Goal: Task Accomplishment & Management: Manage account settings

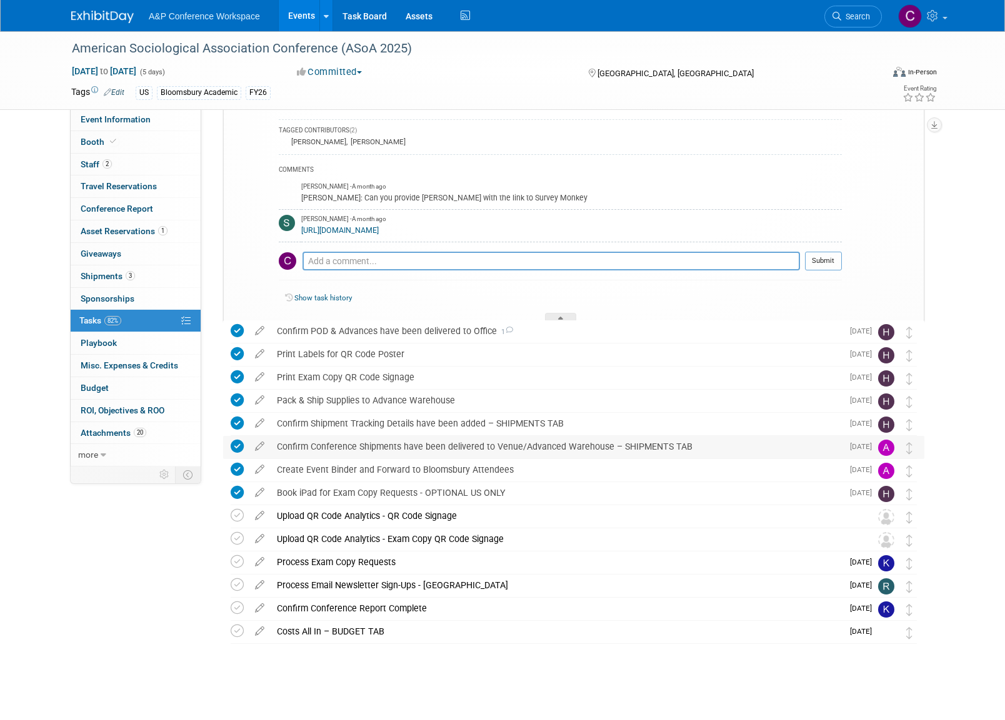
scroll to position [690, 0]
click at [885, 541] on img at bounding box center [886, 541] width 16 height 16
click at [296, 539] on div "Upload QR Code Analytics - Exam Copy QR Code Signage" at bounding box center [562, 539] width 582 height 21
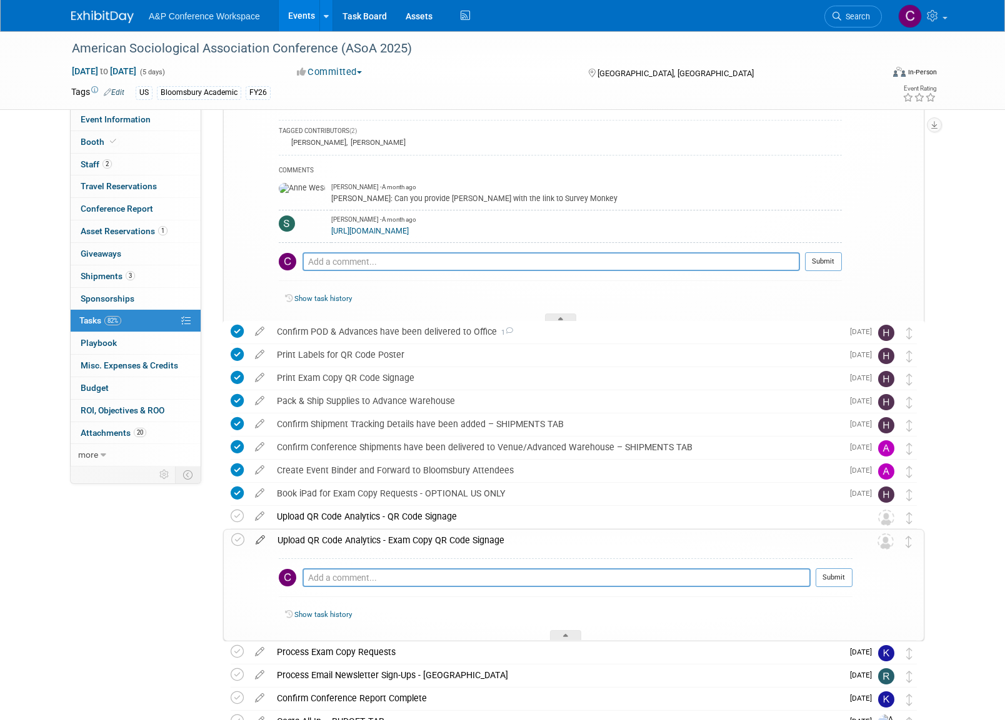
click at [261, 540] on icon at bounding box center [260, 538] width 22 height 16
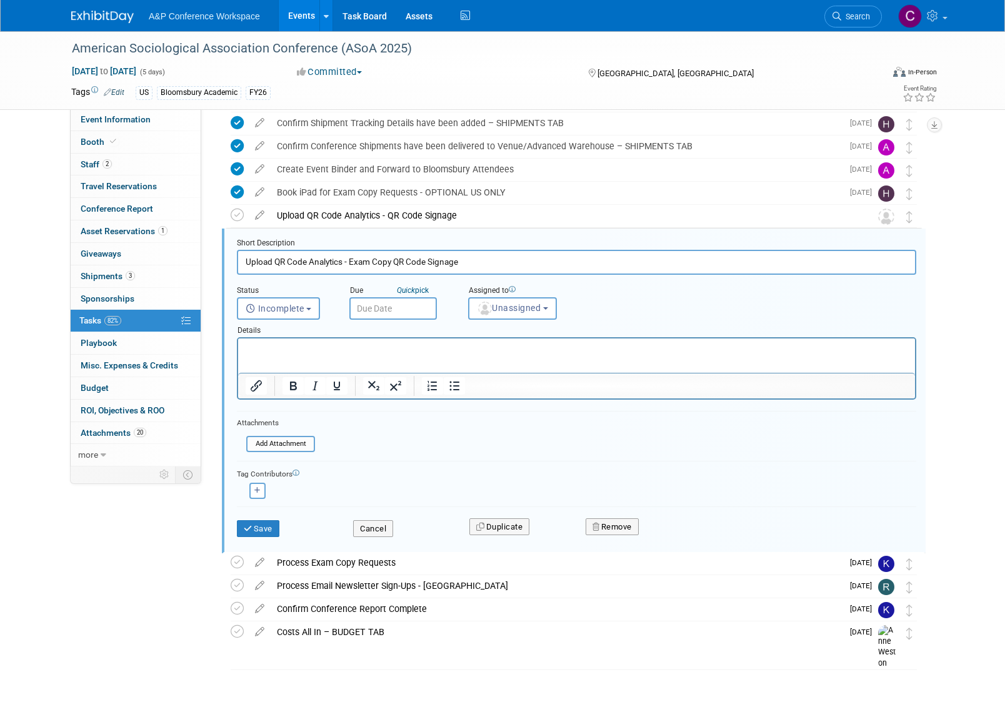
scroll to position [0, 0]
click at [554, 307] on button "Unassigned" at bounding box center [512, 308] width 89 height 22
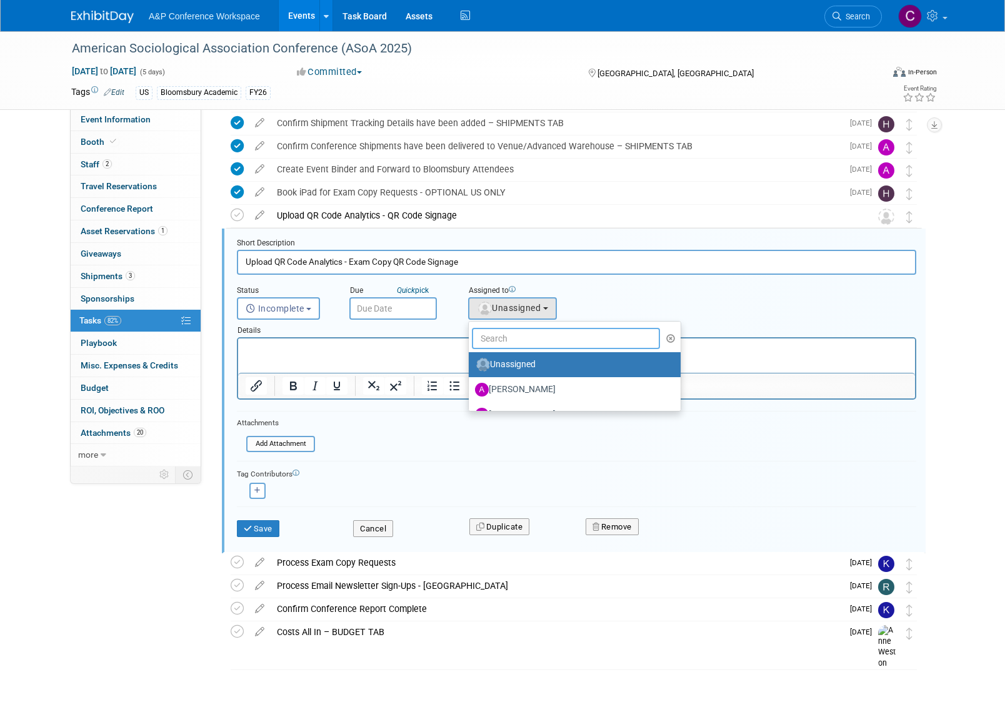
click at [504, 337] on input "text" at bounding box center [566, 338] width 188 height 21
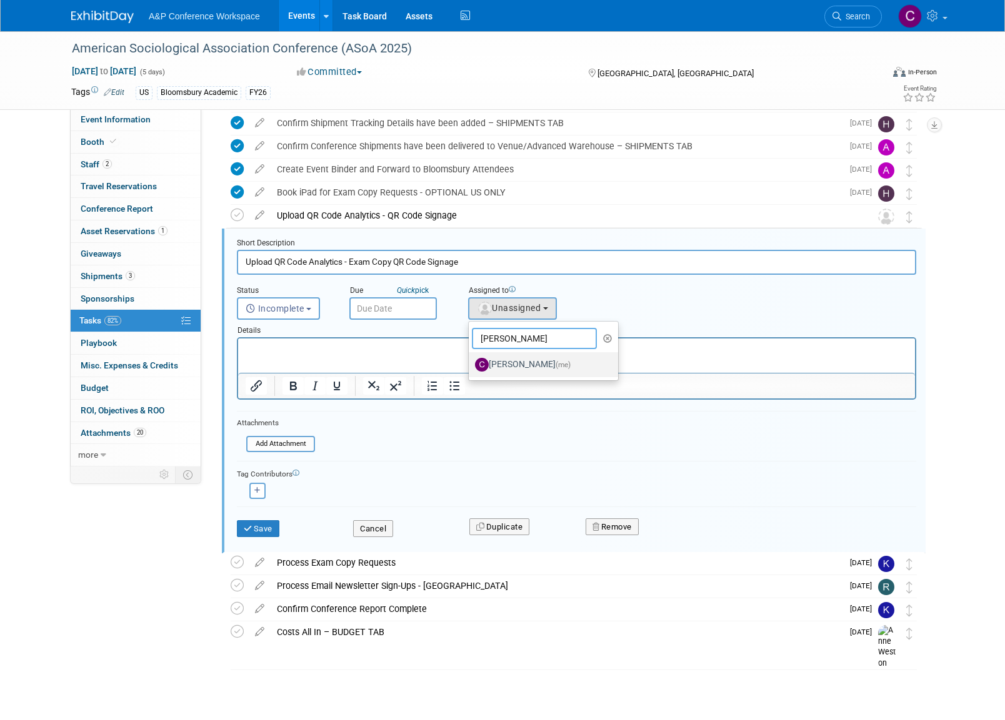
type input "[PERSON_NAME]"
drag, startPoint x: 517, startPoint y: 366, endPoint x: 279, endPoint y: 28, distance: 413.5
click at [517, 366] on label "[PERSON_NAME] (me)" at bounding box center [540, 365] width 131 height 20
click at [471, 366] on input "[PERSON_NAME] (me)" at bounding box center [466, 363] width 8 height 8
select select "1a58e6ac-2dfa-429d-b54a-9dc2e557f424"
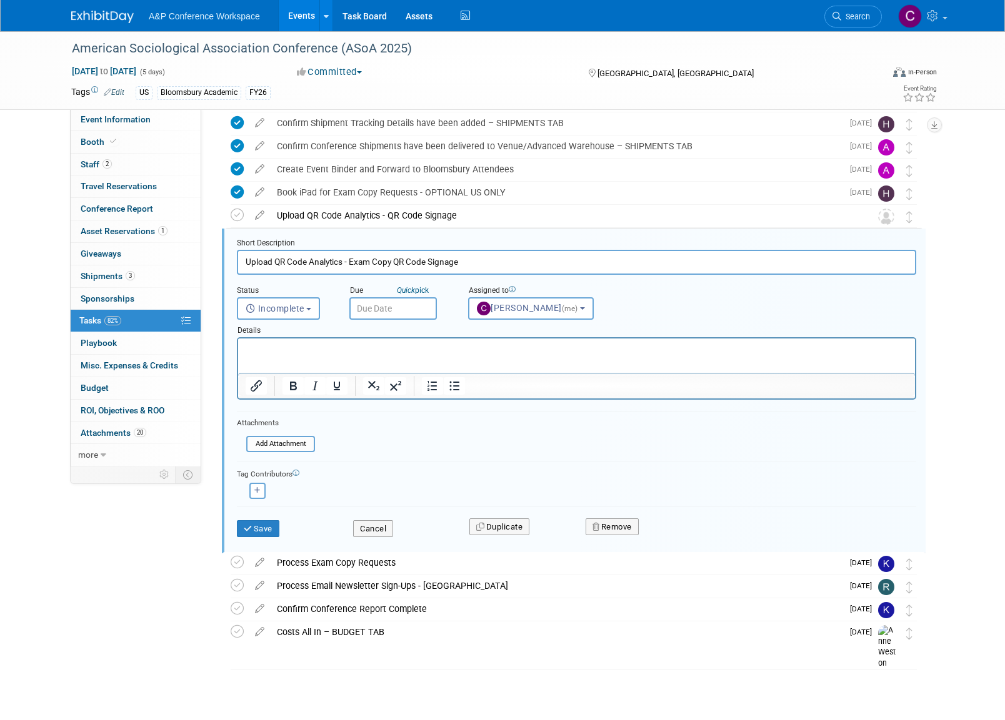
drag, startPoint x: 262, startPoint y: 521, endPoint x: 289, endPoint y: 513, distance: 27.9
click at [264, 521] on button "Save" at bounding box center [258, 529] width 42 height 17
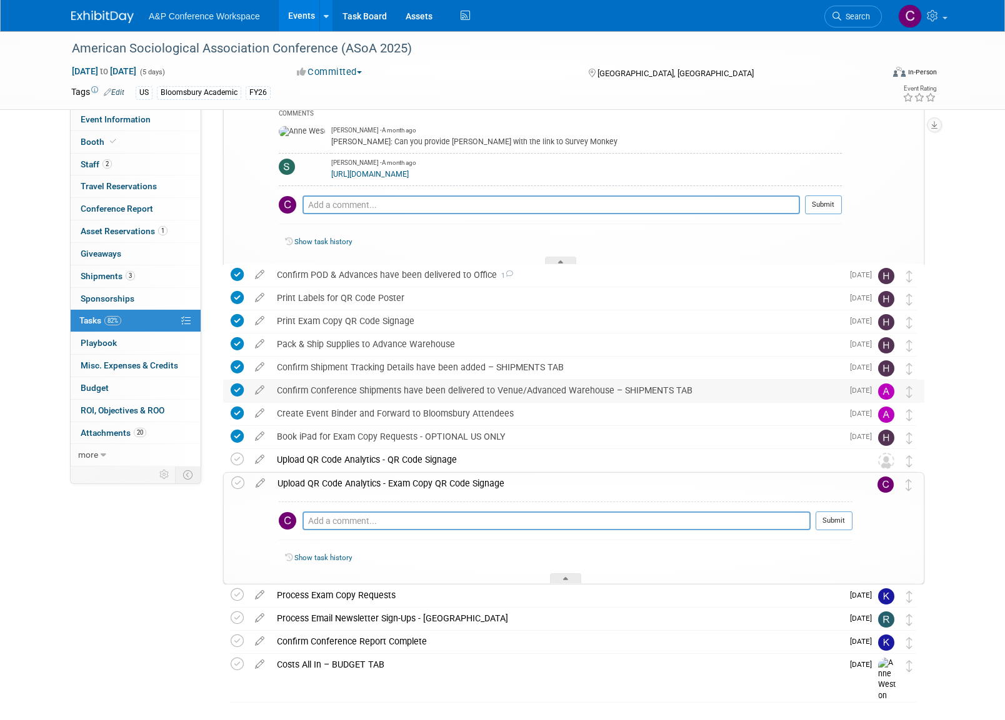
scroll to position [745, 0]
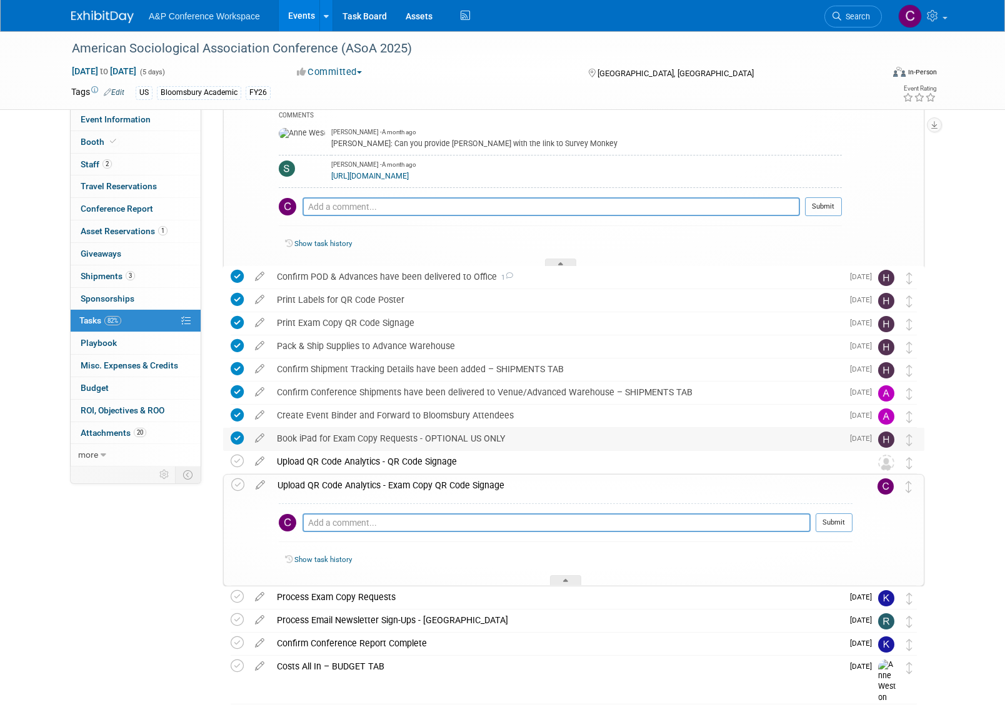
drag, startPoint x: 279, startPoint y: 484, endPoint x: 437, endPoint y: 486, distance: 158.1
click at [346, 484] on div "Upload QR Code Analytics - Exam Copy QR Code Signage" at bounding box center [561, 485] width 581 height 21
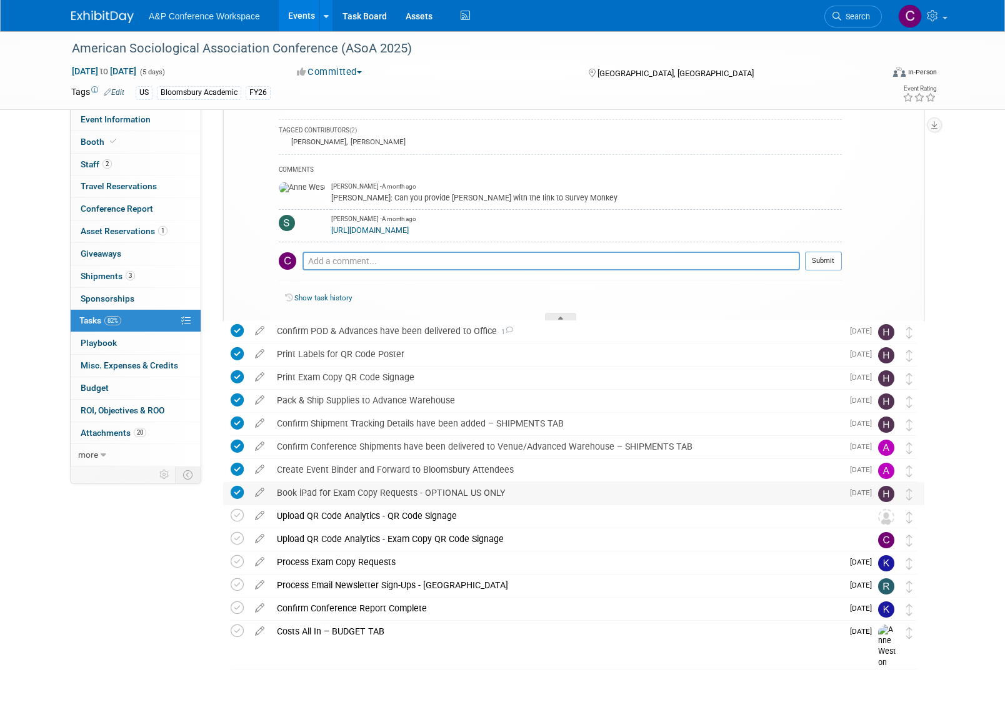
scroll to position [703, 0]
click at [351, 529] on div "Upload QR Code Analytics - Exam Copy QR Code Signage" at bounding box center [562, 539] width 582 height 21
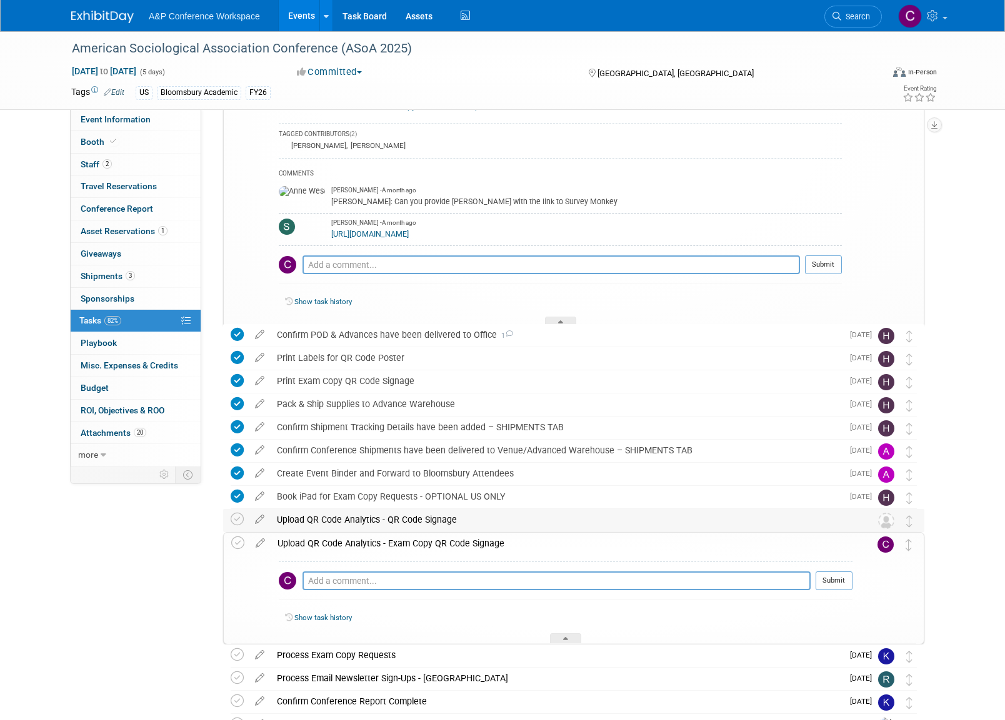
scroll to position [678, 1]
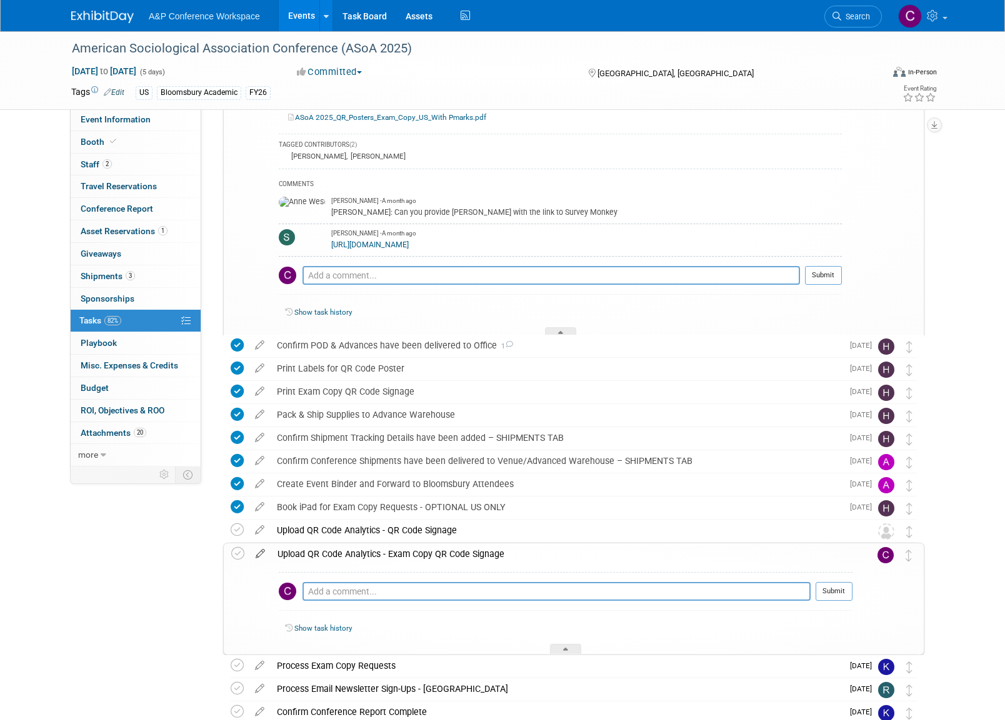
click at [258, 551] on icon at bounding box center [260, 552] width 22 height 16
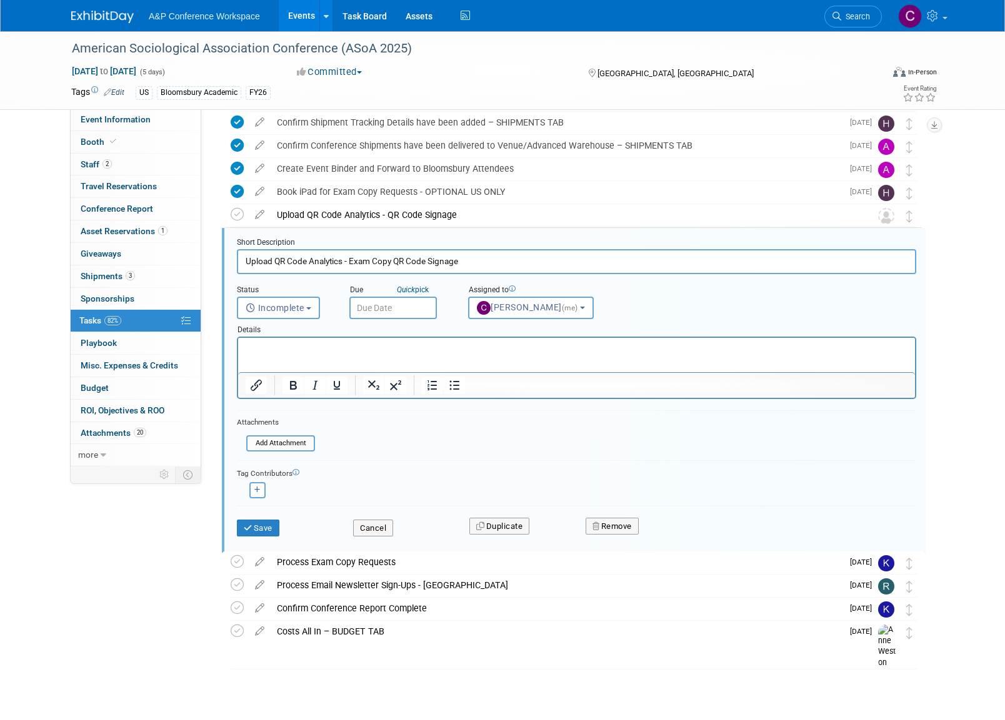
scroll to position [992, 0]
drag, startPoint x: 246, startPoint y: 259, endPoint x: 460, endPoint y: 261, distance: 213.7
click at [460, 261] on input "Upload QR Code Analytics - Exam Copy QR Code Signage" at bounding box center [576, 262] width 679 height 24
click at [379, 261] on input "Upload QR Code Analytics - Exam Copy QR Code Signage" at bounding box center [576, 262] width 679 height 24
drag, startPoint x: 391, startPoint y: 261, endPoint x: 351, endPoint y: 263, distance: 40.0
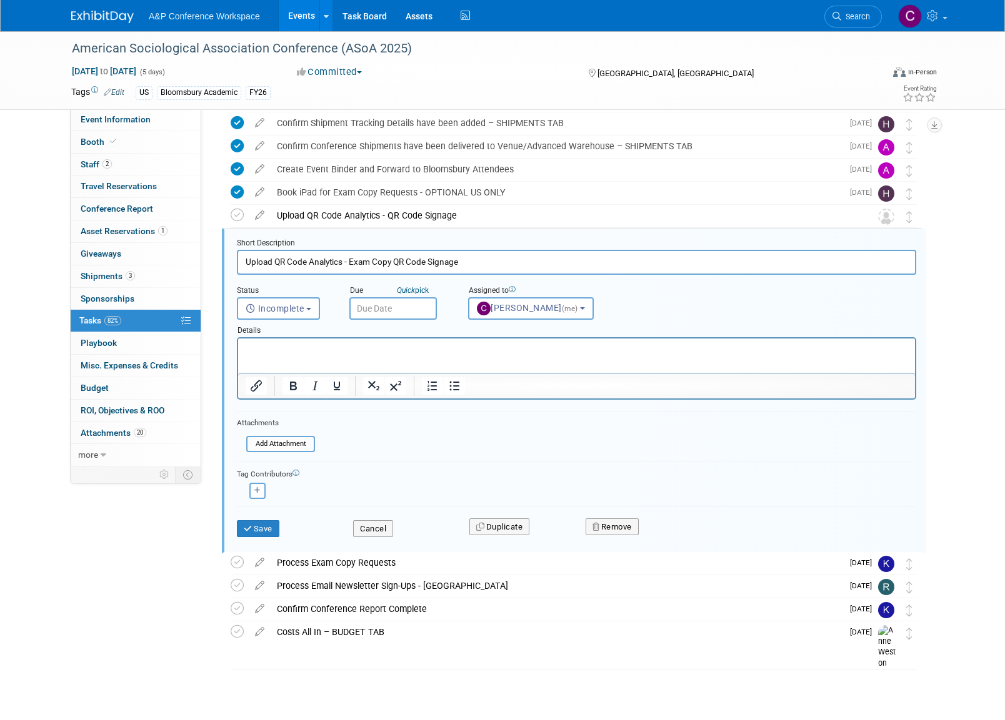
click at [351, 263] on input "Upload QR Code Analytics - Exam Copy QR Code Signage" at bounding box center [576, 262] width 679 height 24
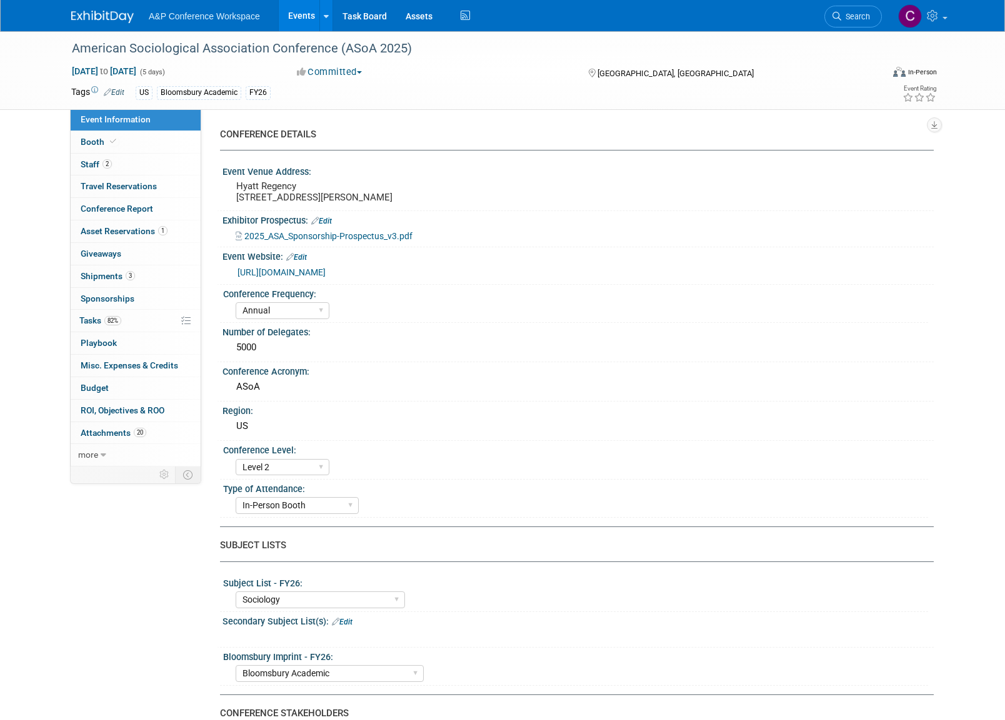
select select "Annual"
select select "Level 2"
select select "In-Person Booth"
select select "Sociology"
select select "Bloomsbury Academic"
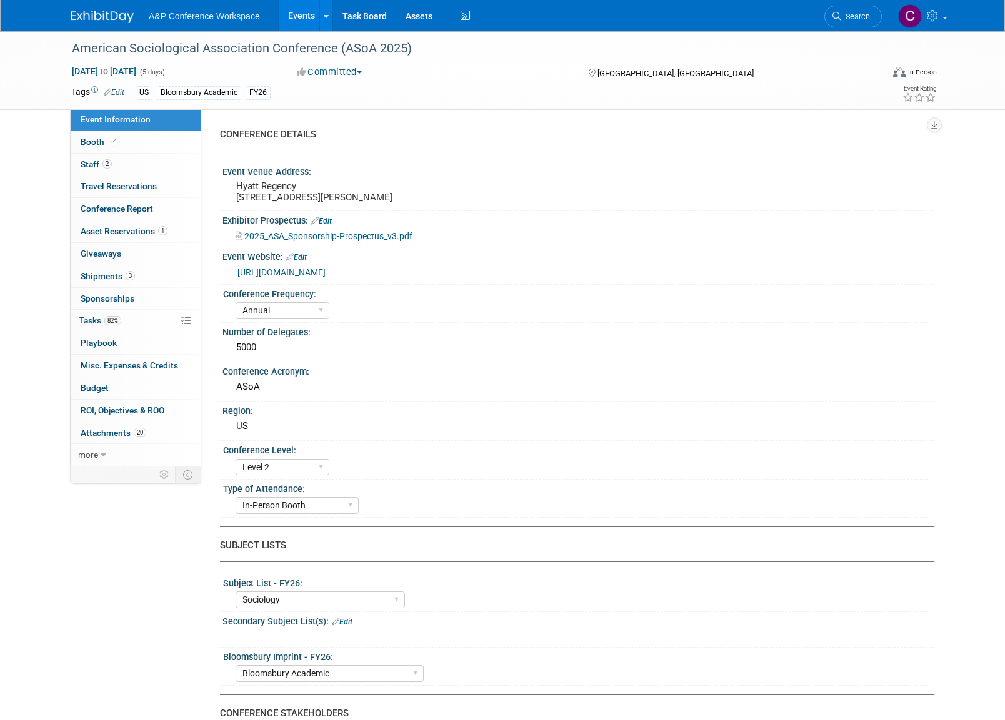
select select "[PERSON_NAME]"
select select "Networking/Commissioning"
click at [94, 316] on span "Tasks 82%" at bounding box center [100, 321] width 42 height 10
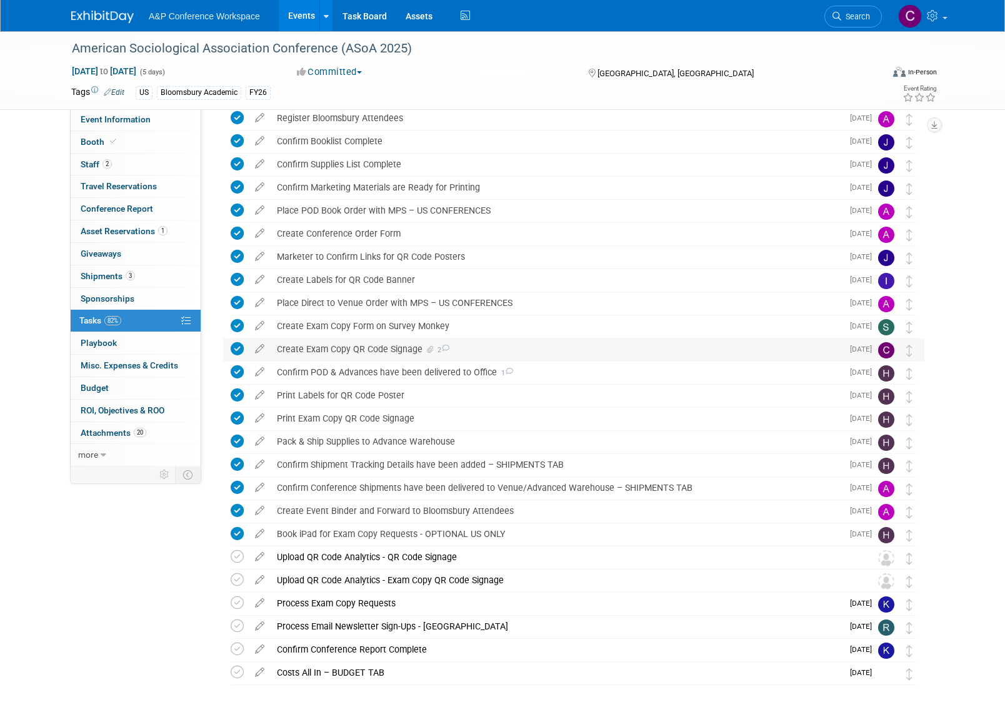
scroll to position [268, 0]
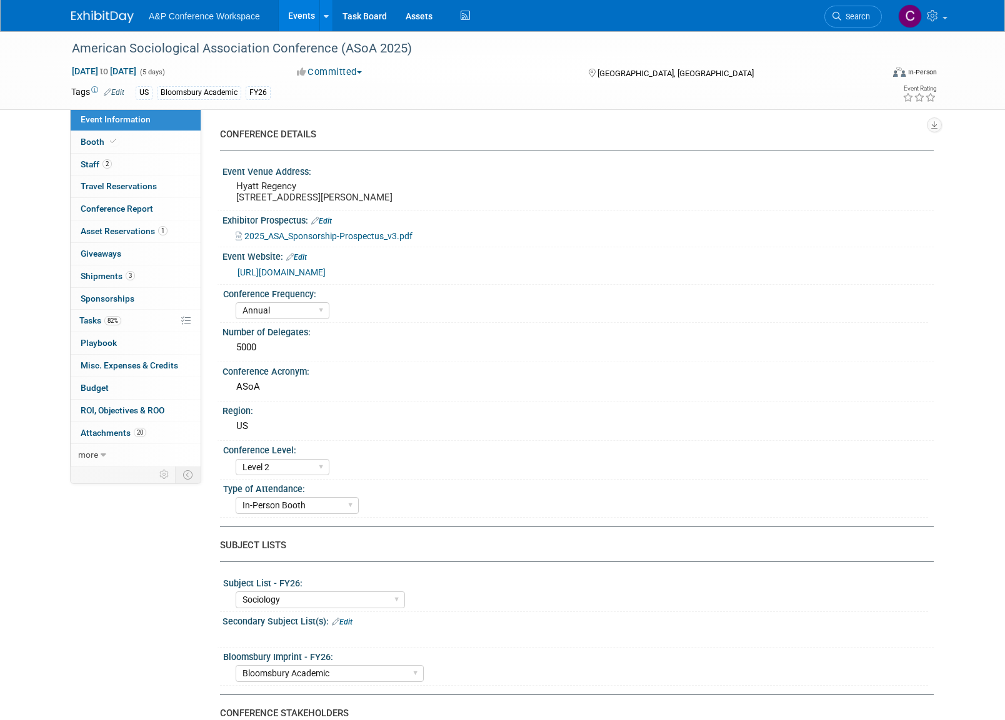
select select "Annual"
select select "Level 2"
select select "In-Person Booth"
select select "Sociology"
select select "Bloomsbury Academic"
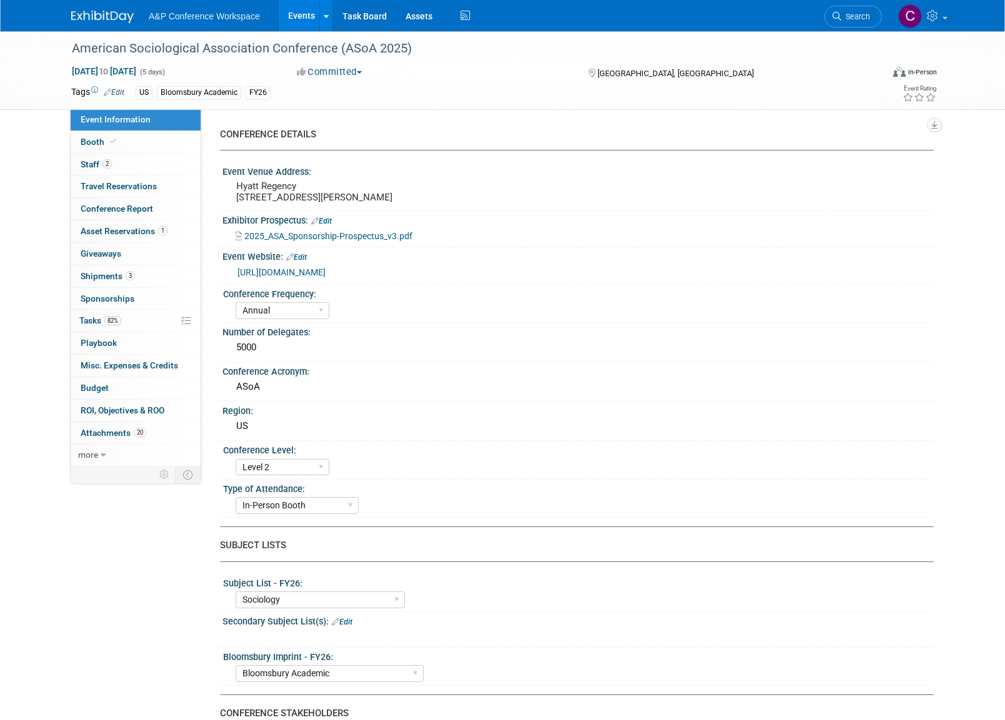
select select "[PERSON_NAME]"
select select "Networking/Commissioning"
click at [97, 317] on span "Tasks 82%" at bounding box center [100, 321] width 42 height 10
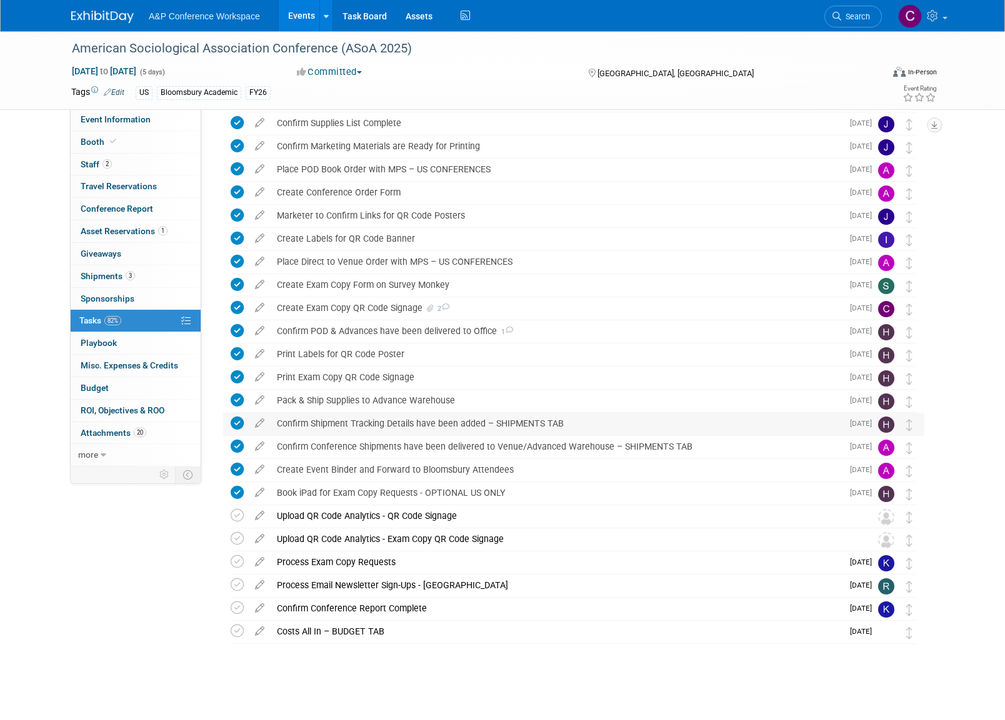
scroll to position [303, 0]
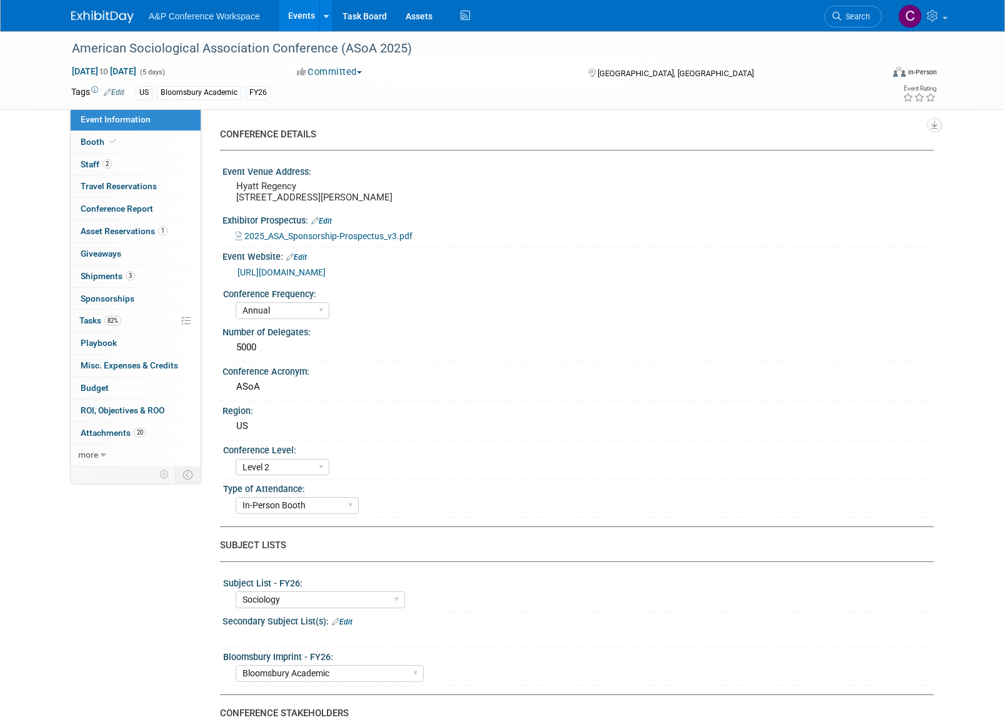
select select "Annual"
select select "Level 2"
select select "In-Person Booth"
select select "Sociology"
select select "Bloomsbury Academic"
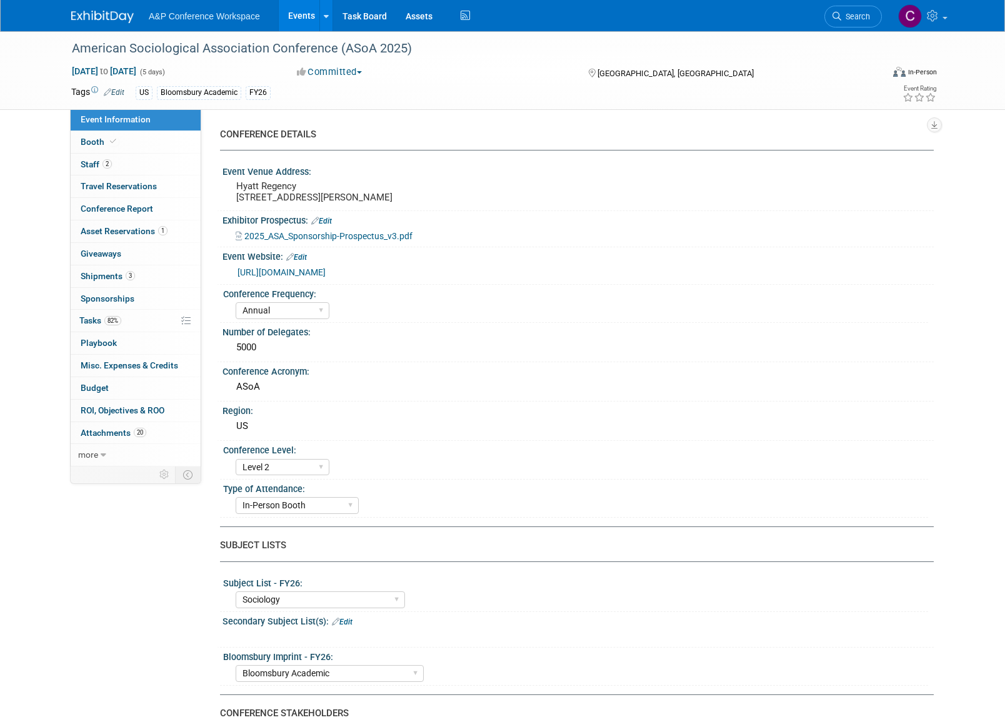
select select "[PERSON_NAME]"
select select "Networking/Commissioning"
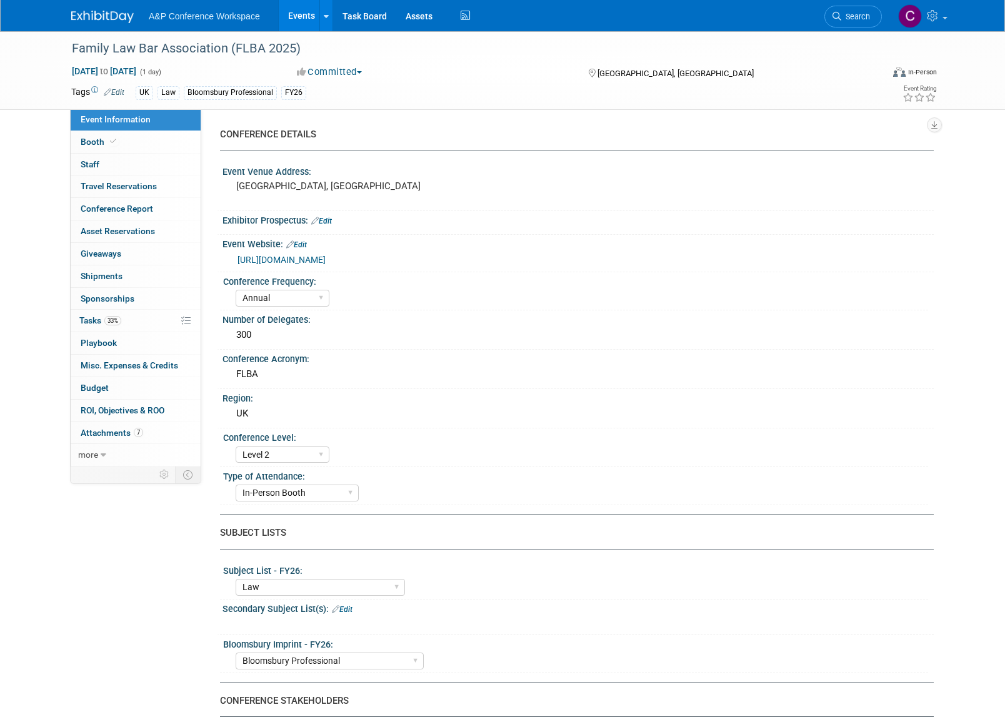
select select "Annual"
select select "Level 2"
select select "In-Person Booth"
select select "Law"
select select "Bloomsbury Professional"
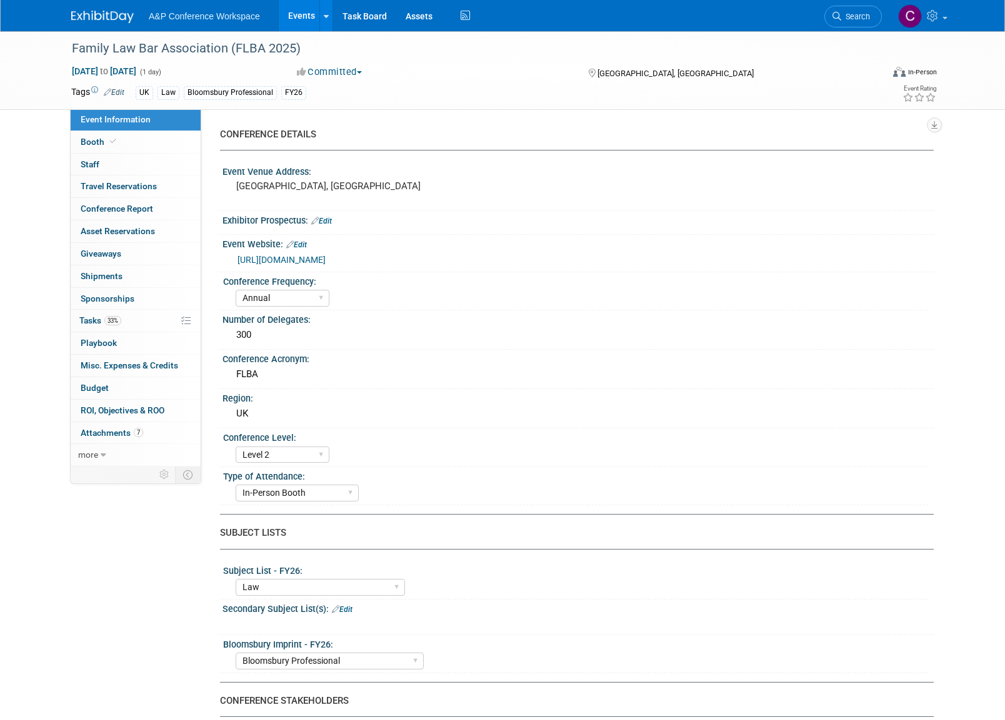
select select "[PERSON_NAME]"
select select "Networking/Commissioning"
click at [106, 316] on span "33%" at bounding box center [112, 320] width 17 height 9
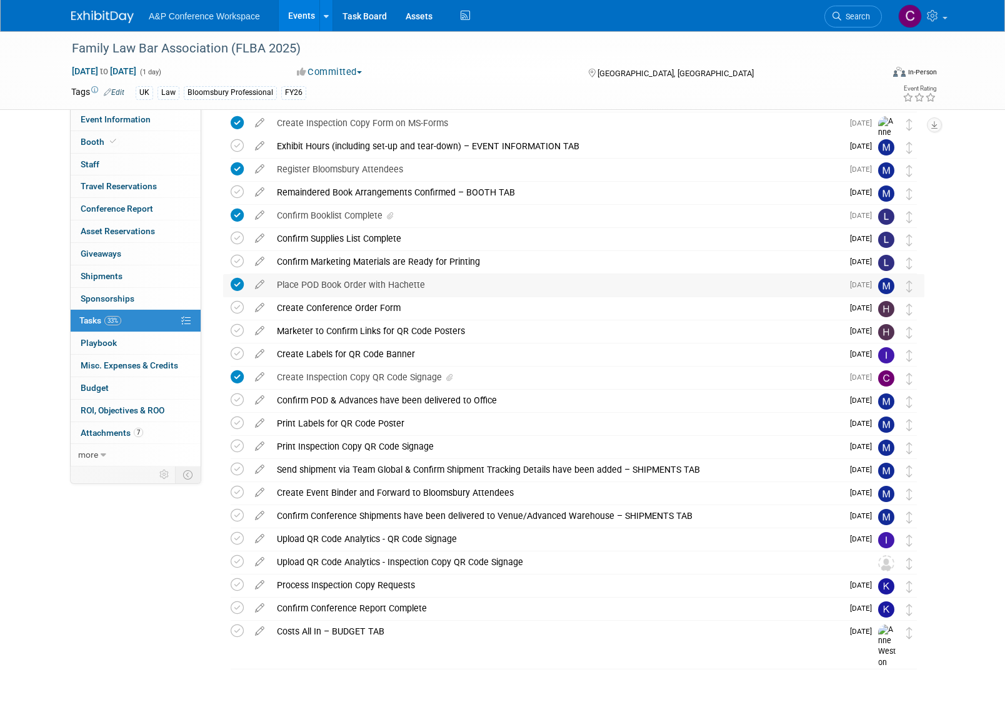
scroll to position [141, 0]
click at [886, 564] on img at bounding box center [886, 564] width 16 height 16
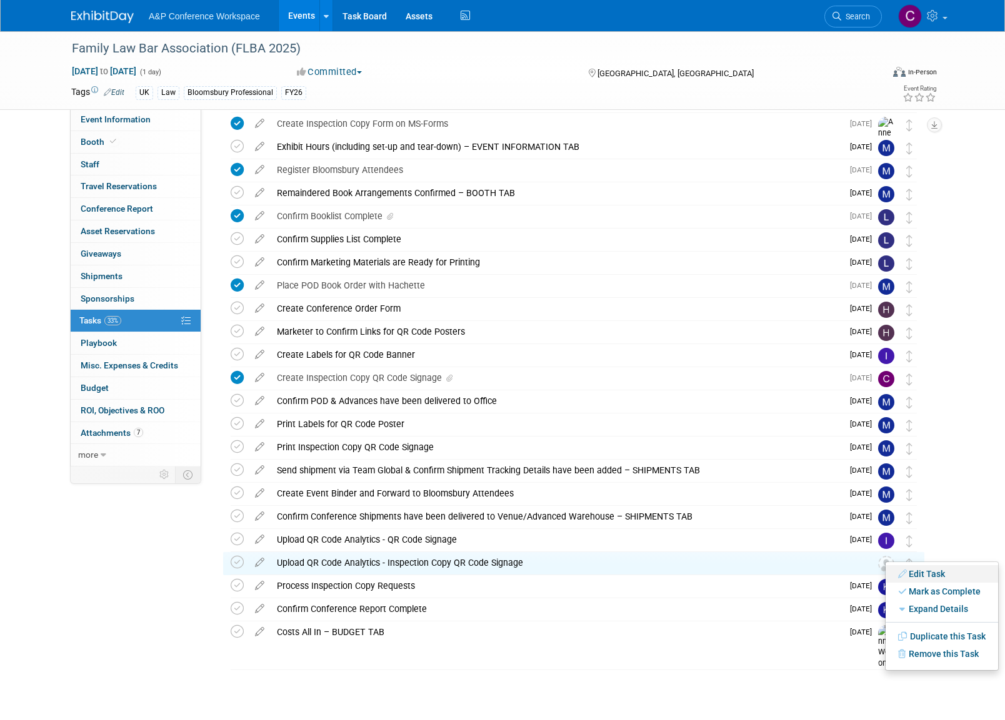
click at [925, 572] on link "Edit Task" at bounding box center [941, 574] width 112 height 17
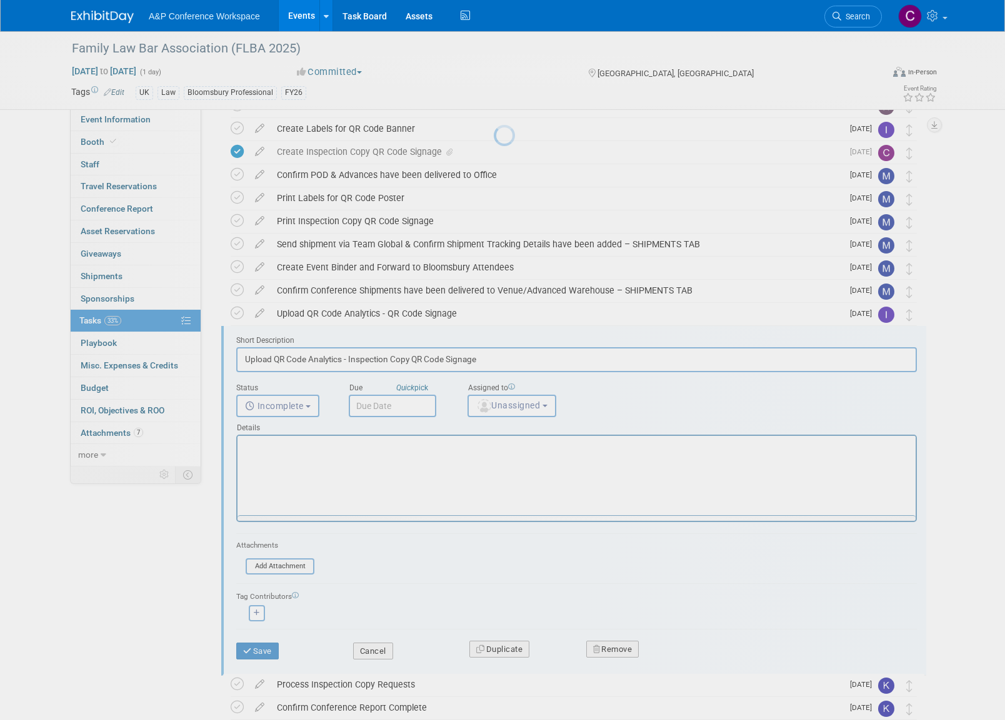
scroll to position [0, 0]
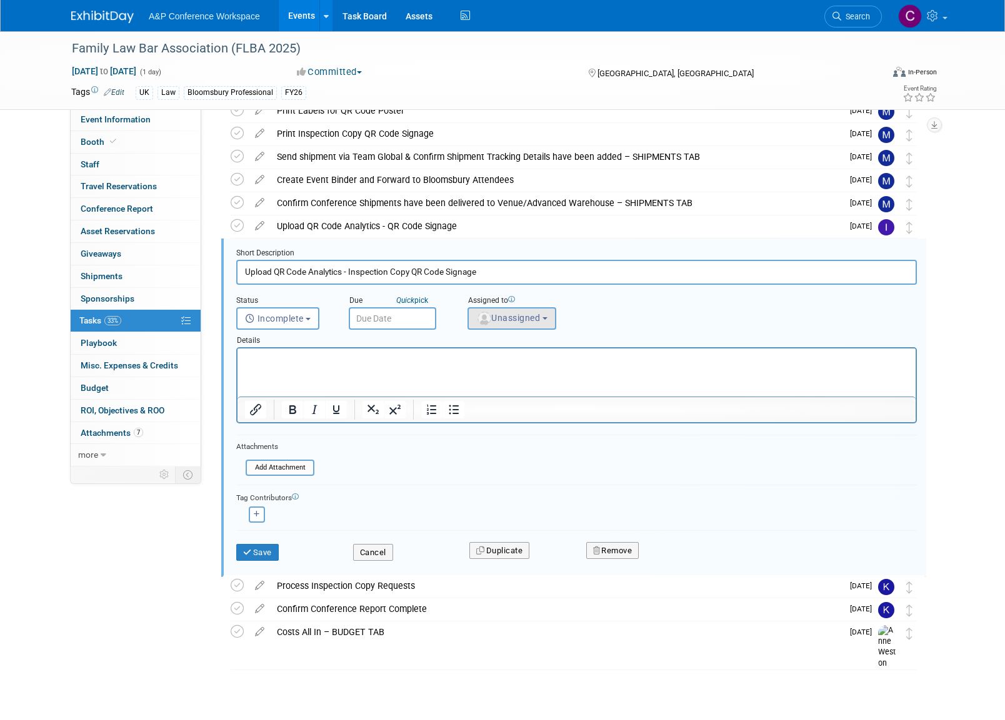
click at [540, 321] on span "Unassigned" at bounding box center [508, 318] width 64 height 10
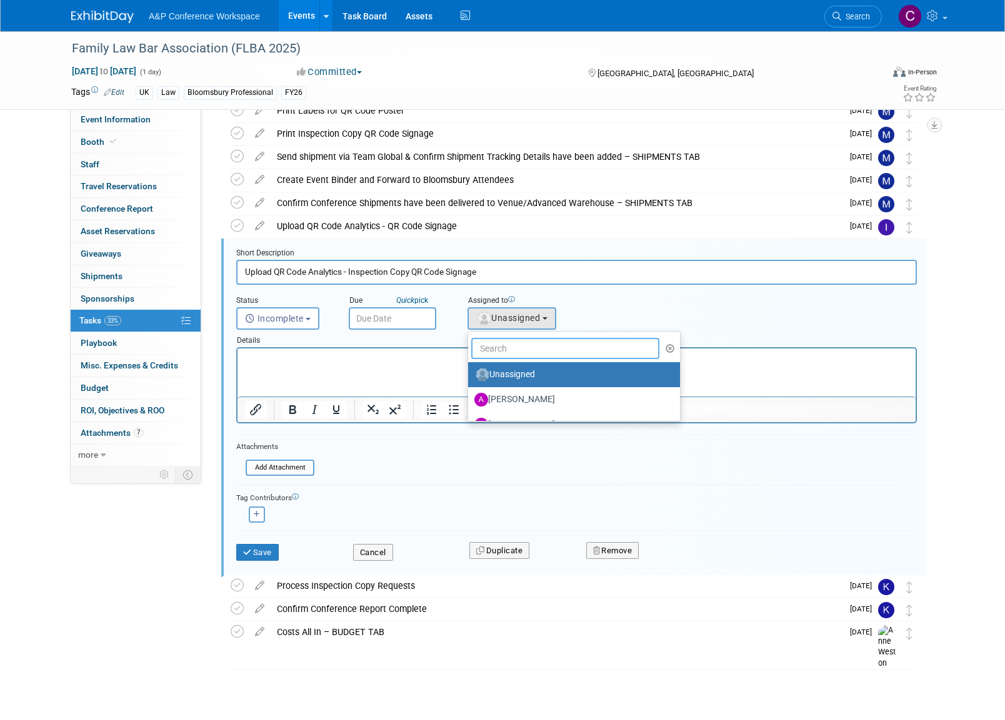
click at [507, 349] on input "text" at bounding box center [565, 348] width 188 height 21
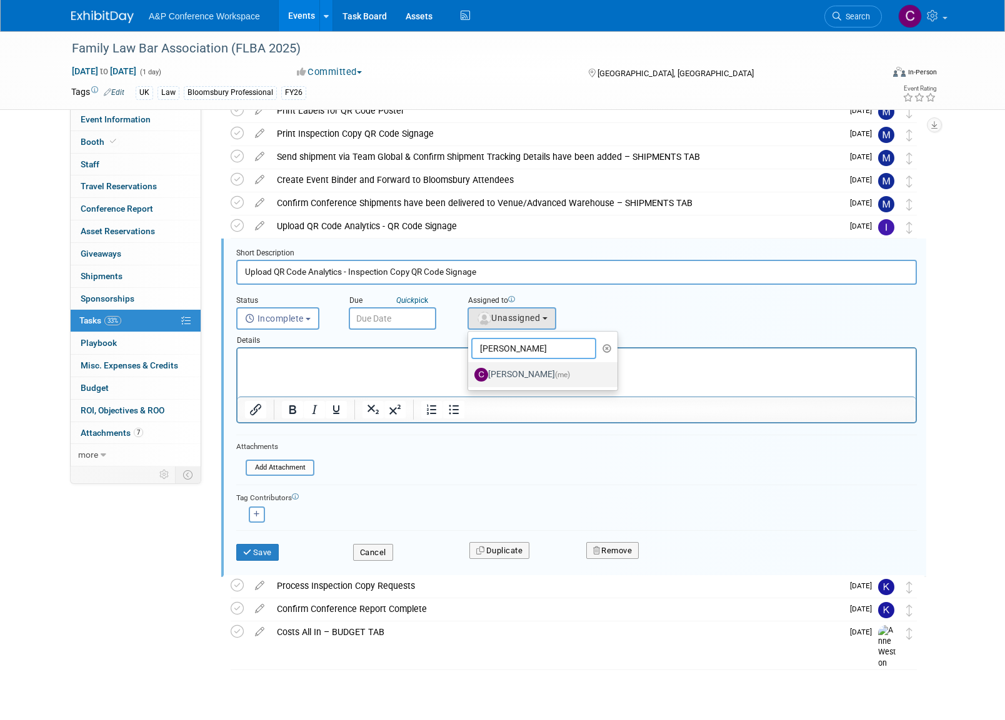
type input "[PERSON_NAME]"
drag, startPoint x: 507, startPoint y: 376, endPoint x: 272, endPoint y: 31, distance: 417.0
click at [507, 376] on label "[PERSON_NAME] (me)" at bounding box center [539, 375] width 131 height 20
click at [470, 376] on input "[PERSON_NAME] (me)" at bounding box center [466, 373] width 8 height 8
select select "1a58e6ac-2dfa-429d-b54a-9dc2e557f424"
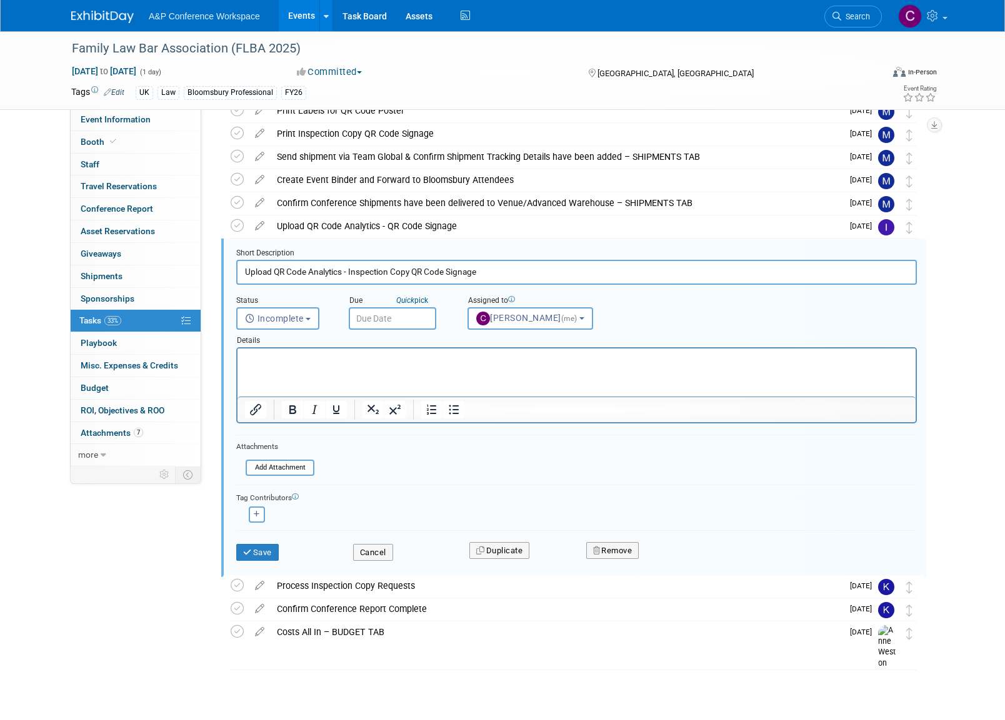
drag, startPoint x: 262, startPoint y: 551, endPoint x: 258, endPoint y: 533, distance: 17.9
click at [264, 549] on button "Save" at bounding box center [257, 552] width 42 height 17
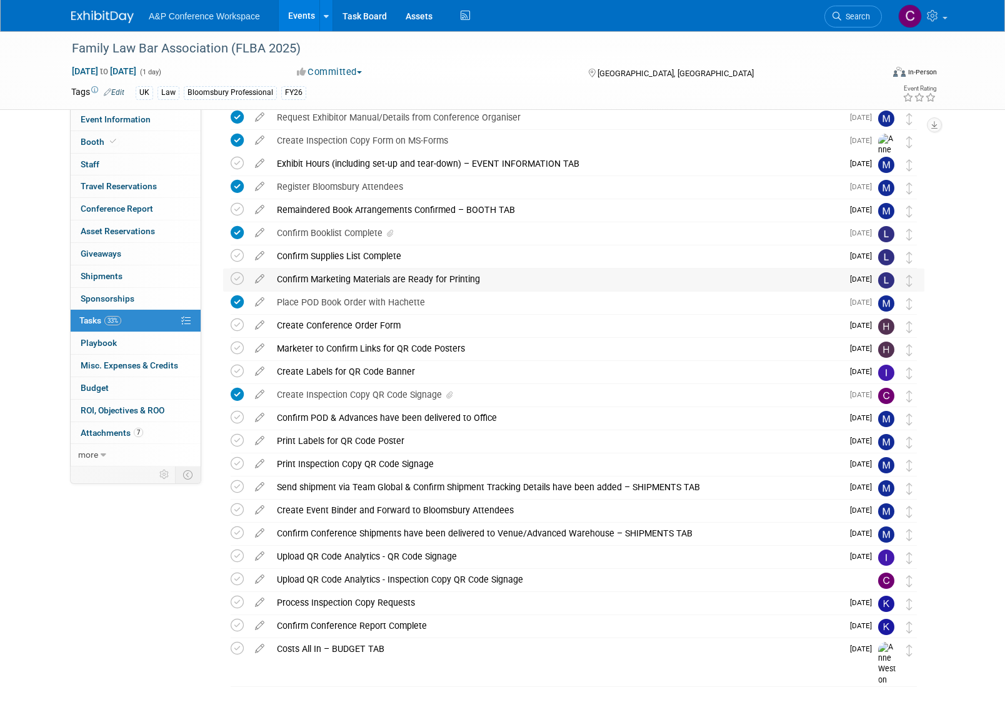
scroll to position [124, 0]
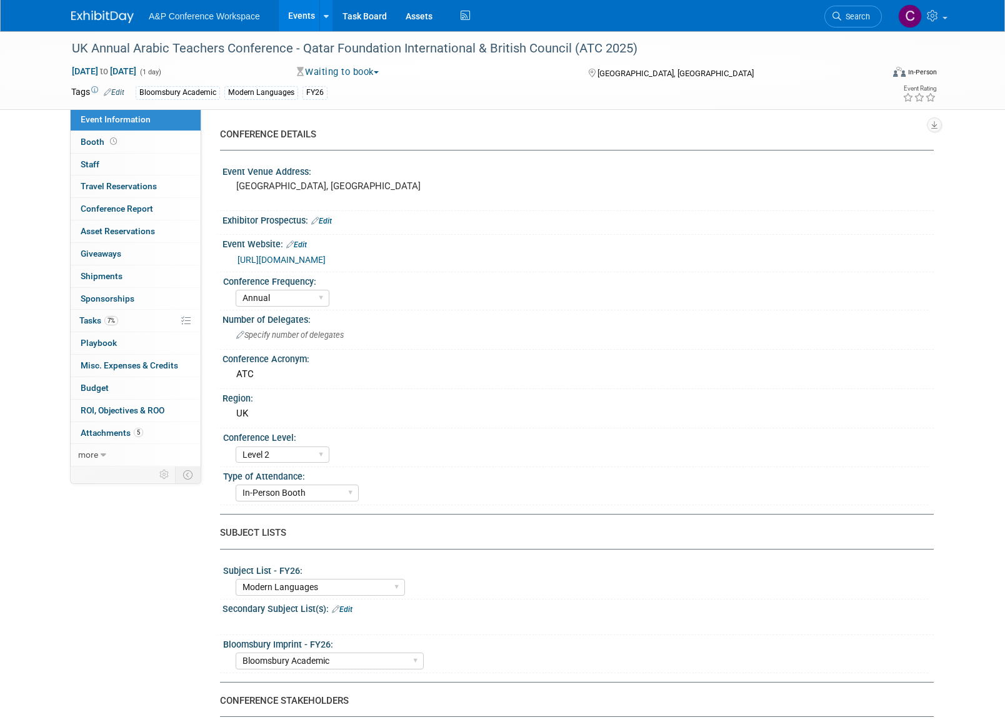
select select "Annual"
select select "Level 2"
select select "In-Person Booth"
select select "Modern Languages"
select select "Bloomsbury Academic"
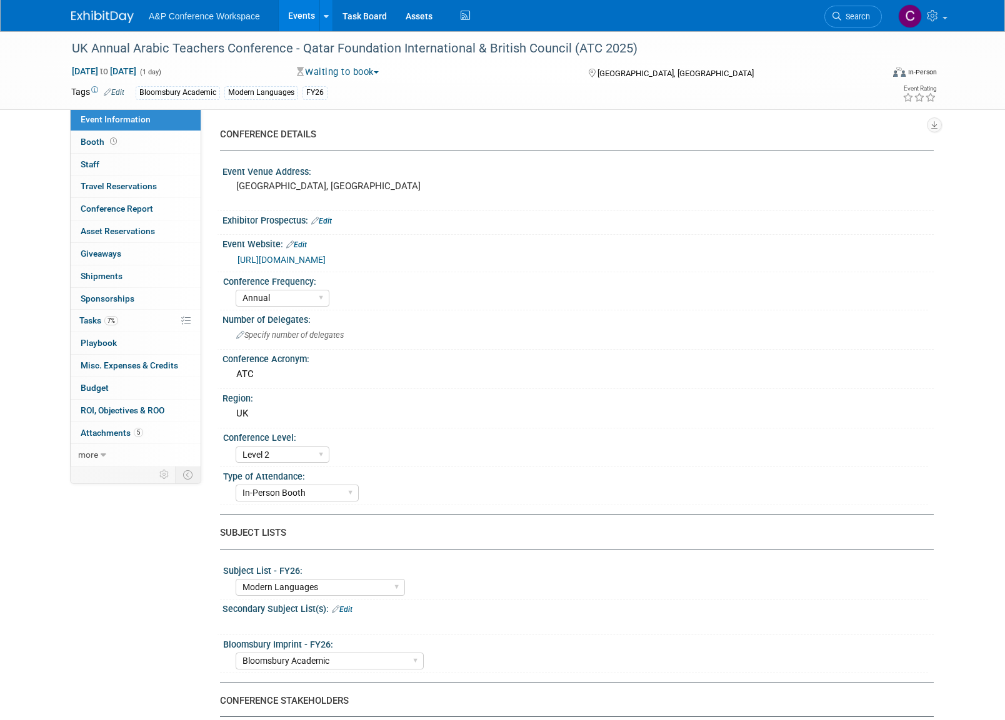
select select "[PERSON_NAME]"
select select "Brand/Subject Presence​"
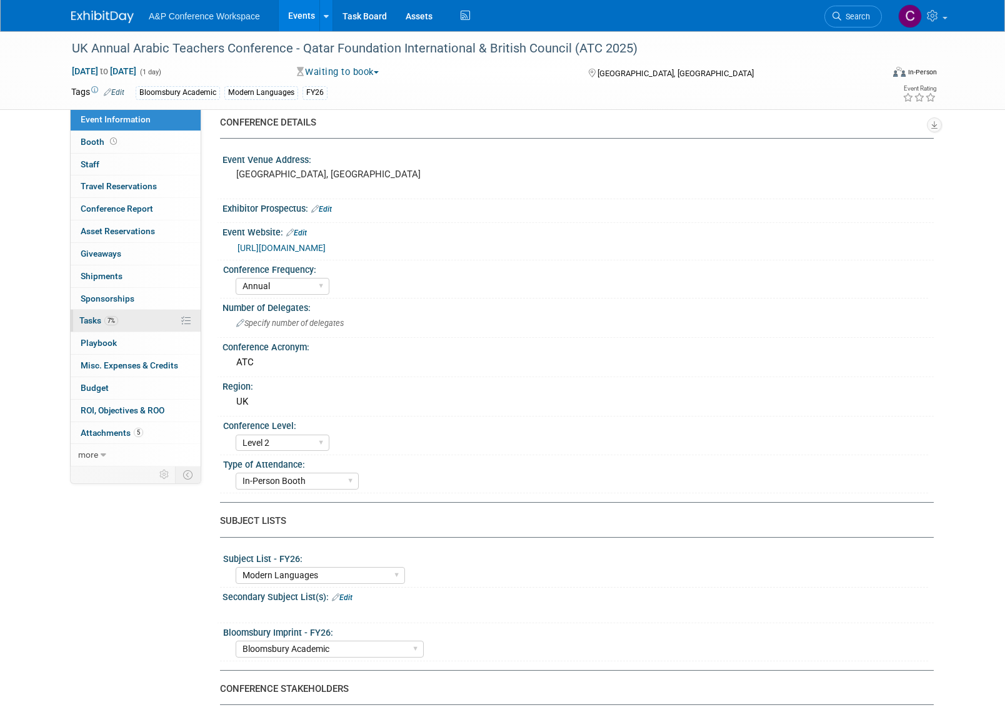
click at [96, 316] on span "Tasks 7%" at bounding box center [98, 321] width 39 height 10
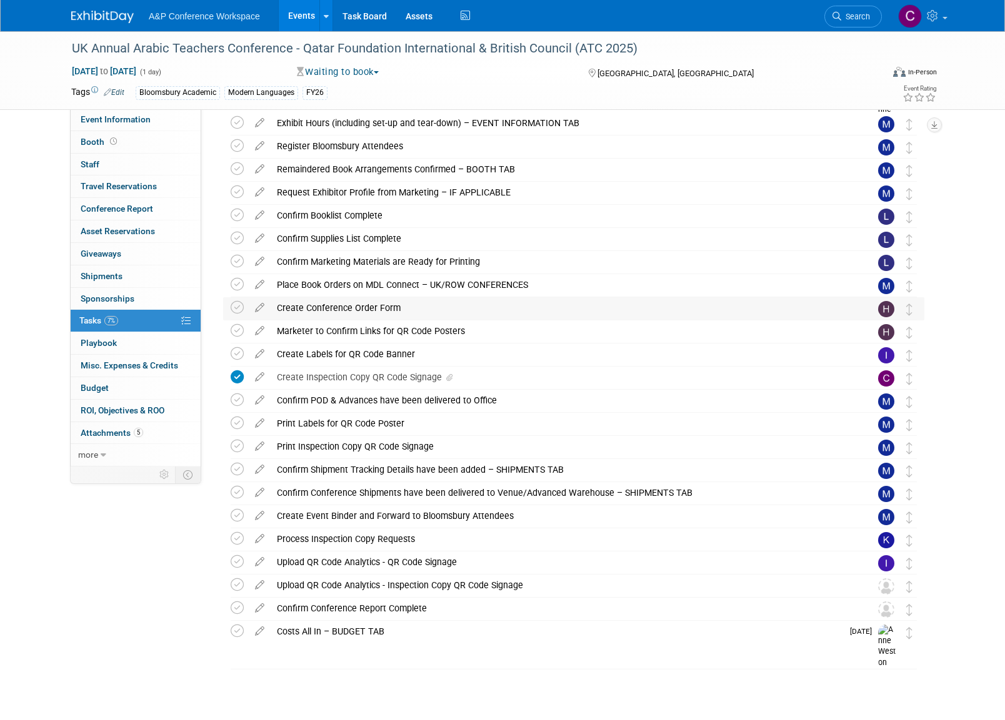
scroll to position [164, 0]
click at [887, 585] on img at bounding box center [886, 587] width 16 height 16
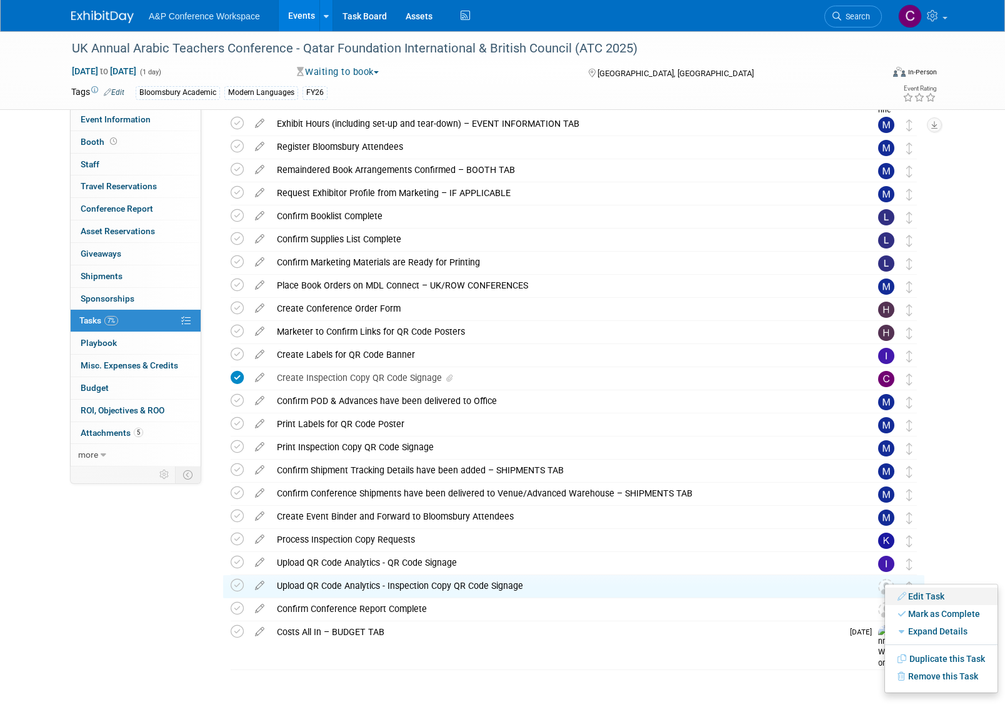
click at [908, 599] on link "Edit Task" at bounding box center [941, 596] width 112 height 17
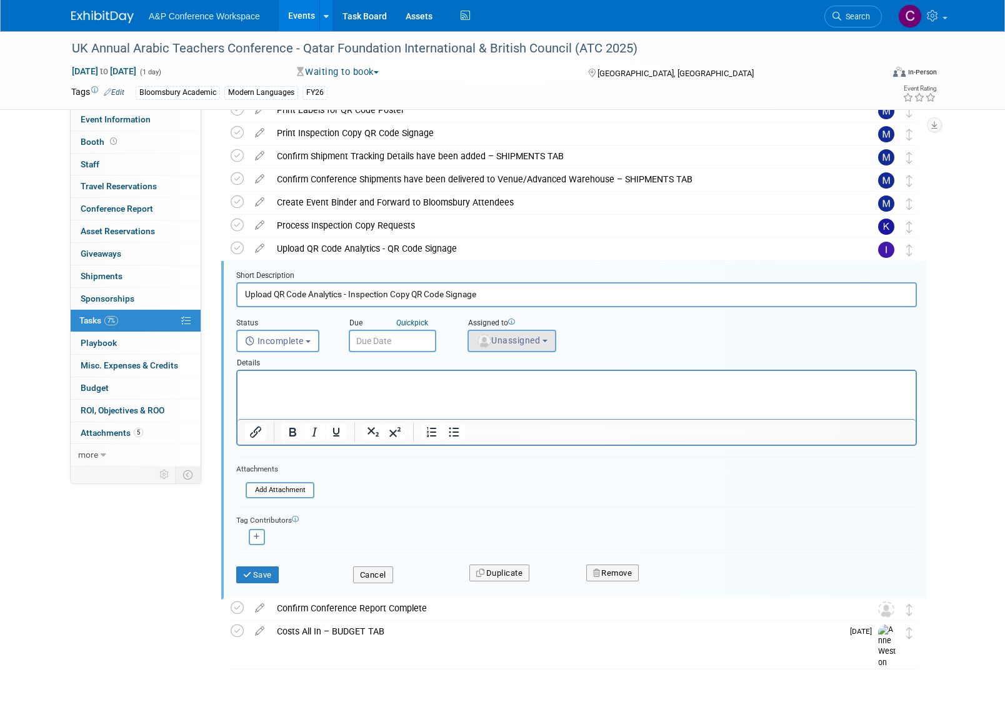
scroll to position [478, 0]
click at [494, 336] on span "Unassigned" at bounding box center [508, 341] width 64 height 10
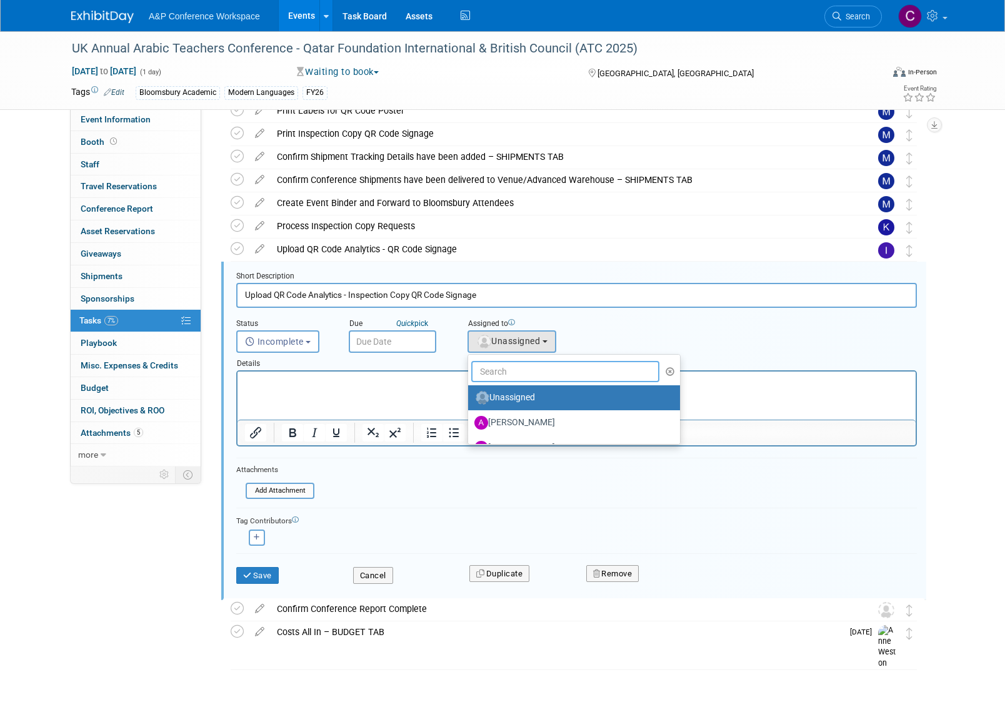
click at [497, 375] on input "text" at bounding box center [565, 371] width 188 height 21
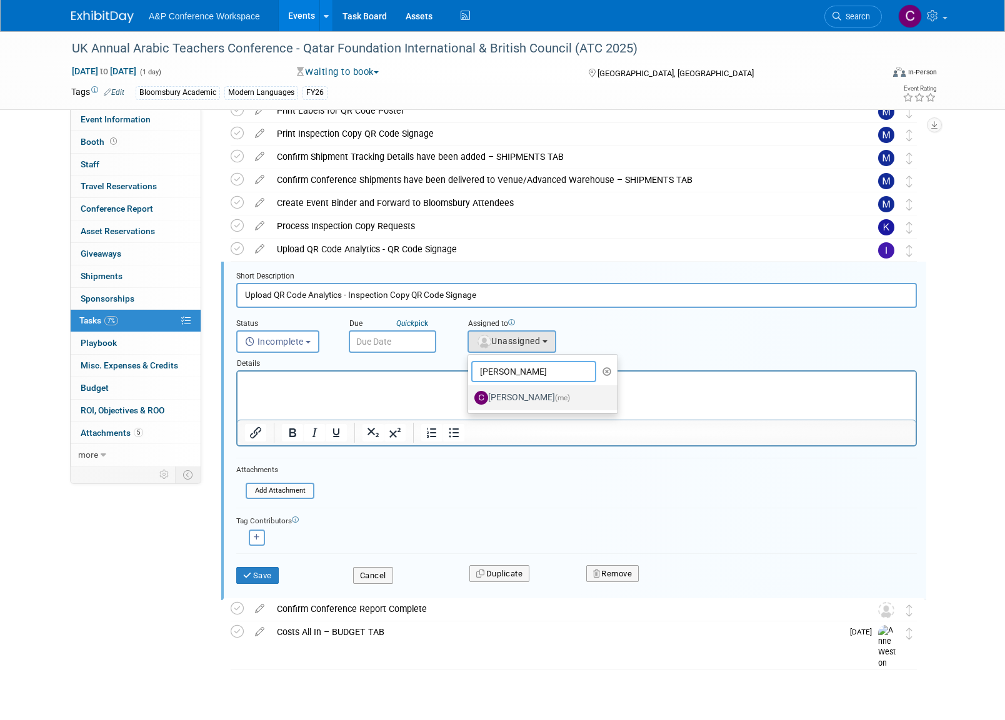
type input "christine"
click at [526, 395] on label "[PERSON_NAME] (me)" at bounding box center [539, 398] width 131 height 20
click at [470, 395] on input "[PERSON_NAME] (me)" at bounding box center [466, 396] width 8 height 8
select select "1a58e6ac-2dfa-429d-b54a-9dc2e557f424"
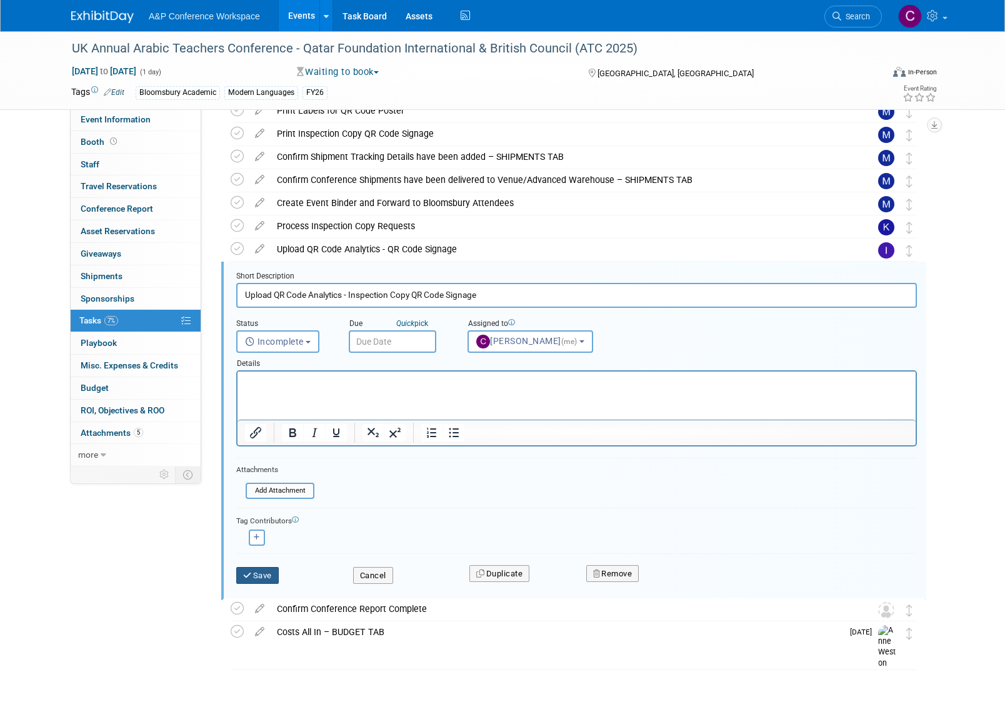
click at [269, 574] on button "Save" at bounding box center [257, 575] width 42 height 17
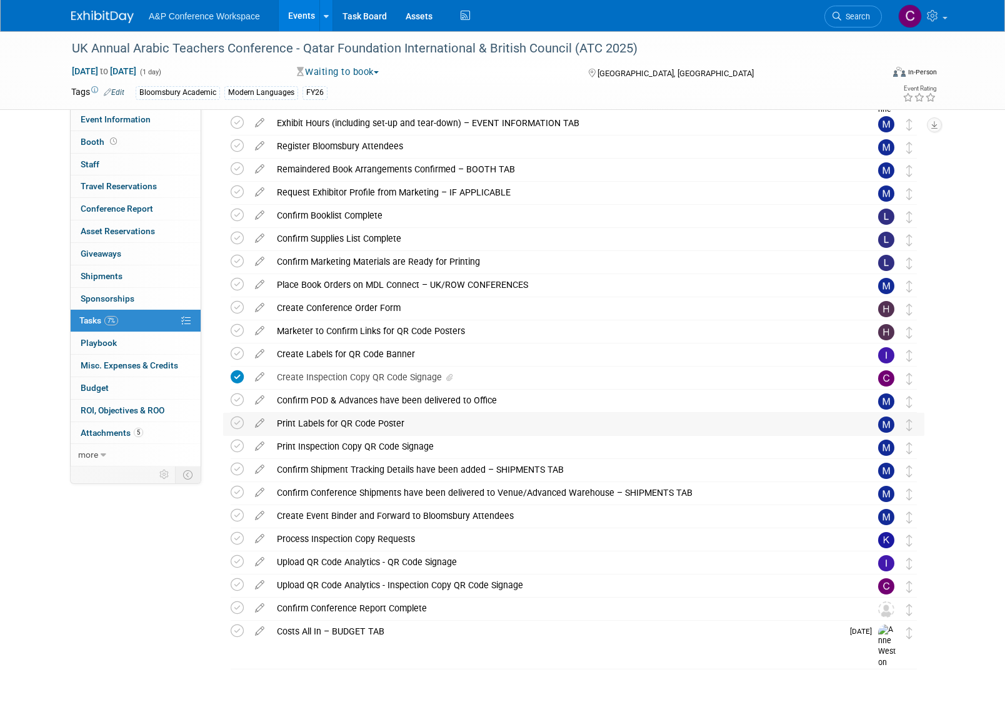
scroll to position [164, 0]
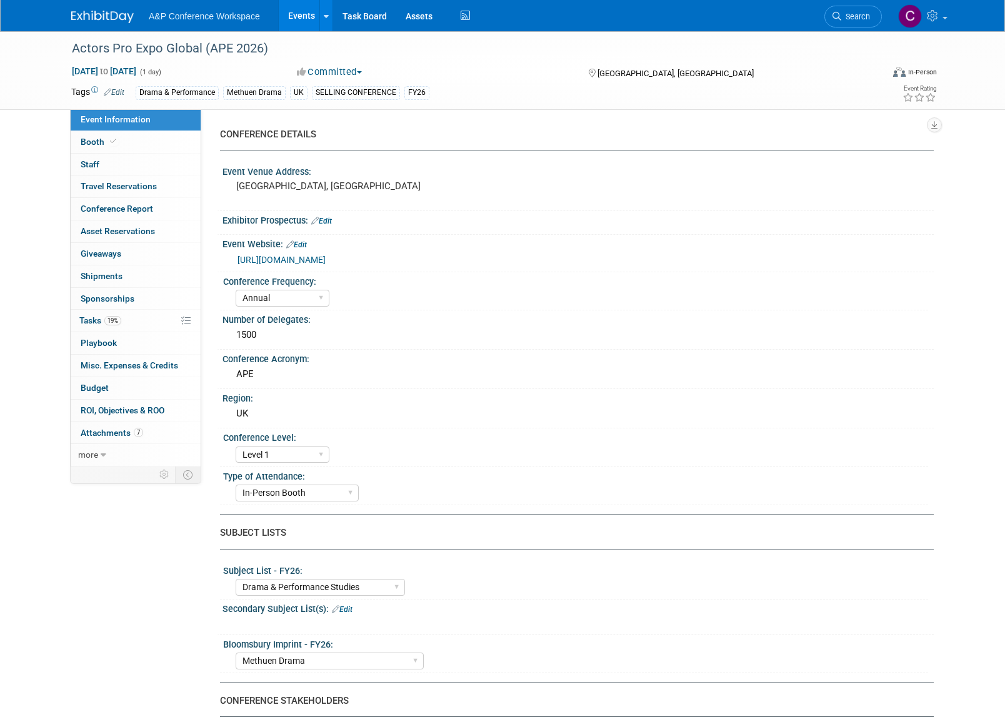
select select "Annual"
select select "Level 1"
select select "In-Person Booth"
select select "Drama & Performance Studies"
select select "Methuen Drama"
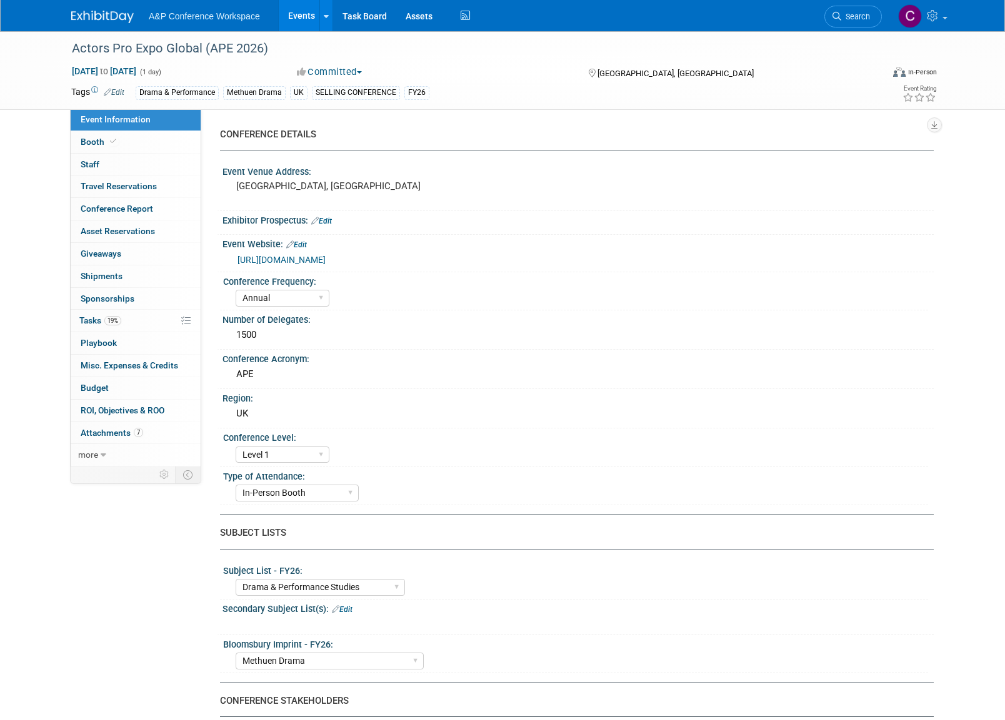
select select "[PERSON_NAME]"
select select "Brand/Subject Presence​"
click at [97, 316] on span "Tasks 19%" at bounding box center [100, 321] width 42 height 10
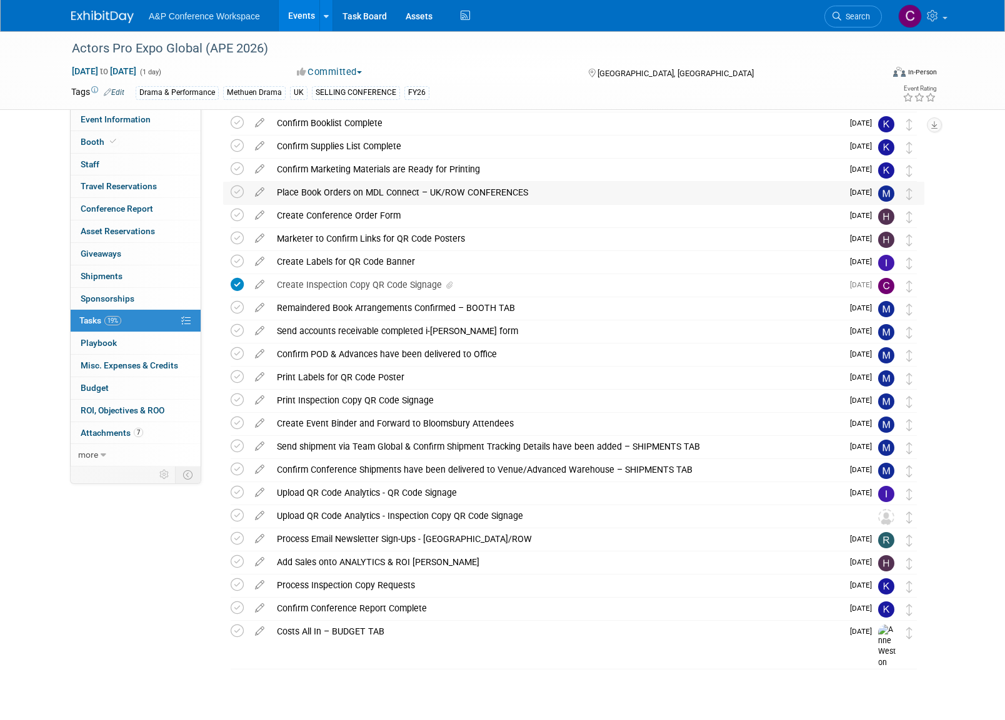
scroll to position [257, 0]
click at [887, 516] on img at bounding box center [886, 518] width 16 height 16
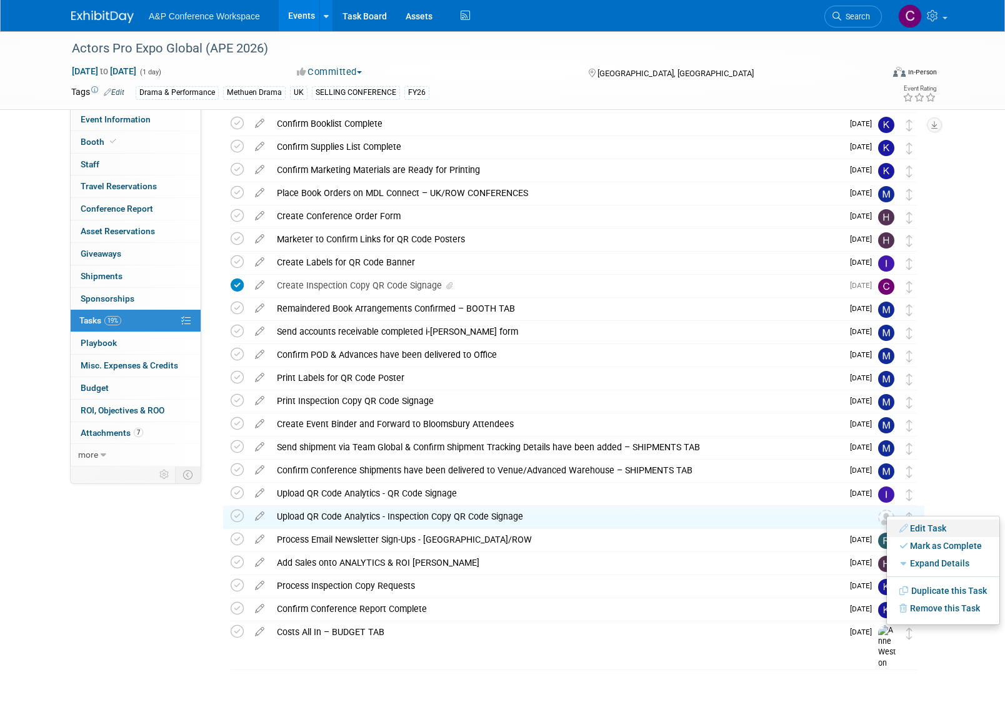
click at [910, 526] on link "Edit Task" at bounding box center [943, 528] width 112 height 17
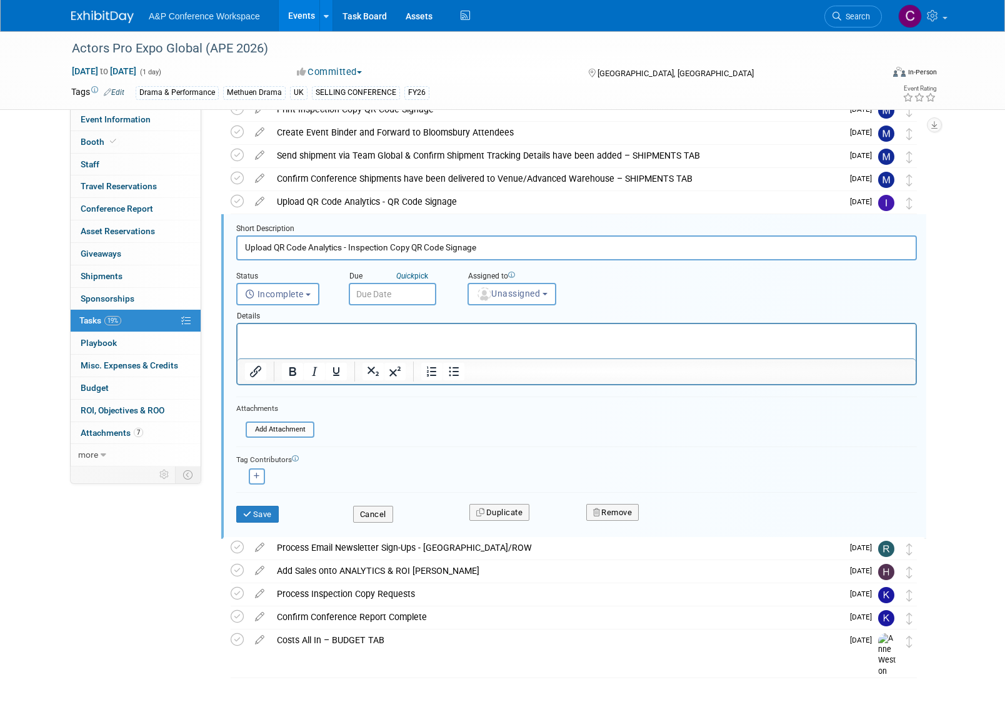
scroll to position [557, 0]
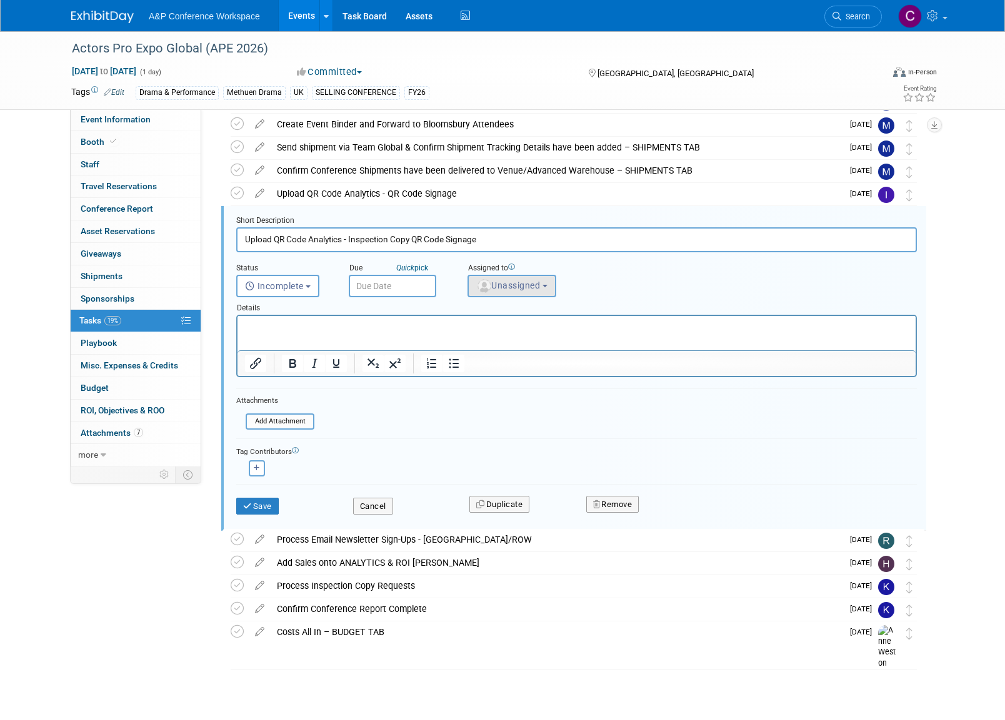
click at [547, 286] on b "button" at bounding box center [544, 286] width 5 height 2
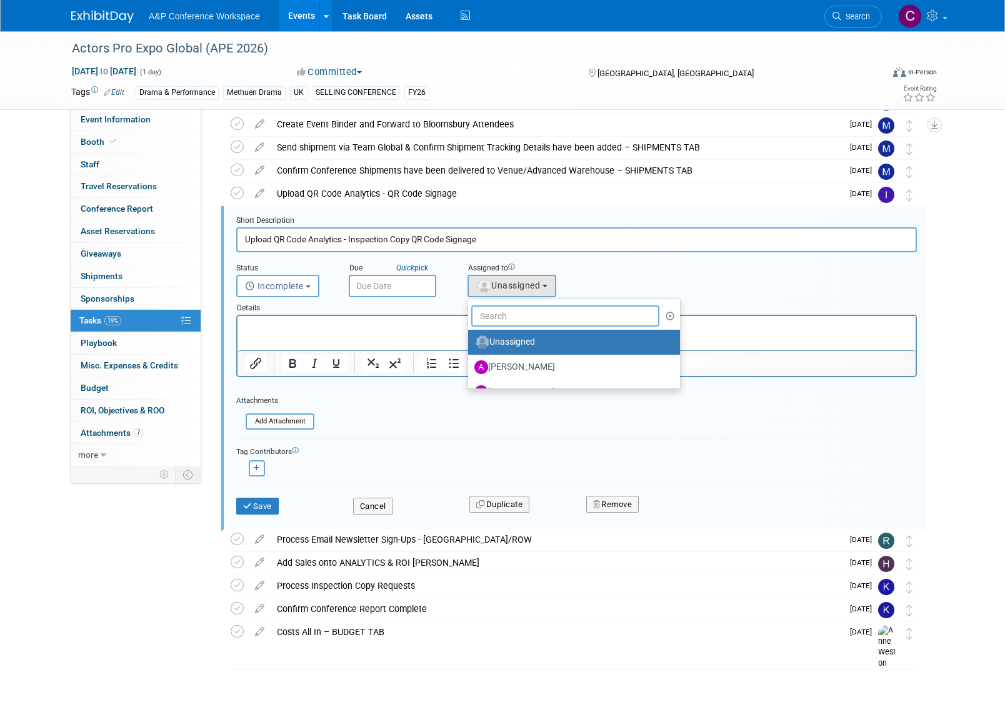
click at [509, 312] on input "text" at bounding box center [565, 316] width 188 height 21
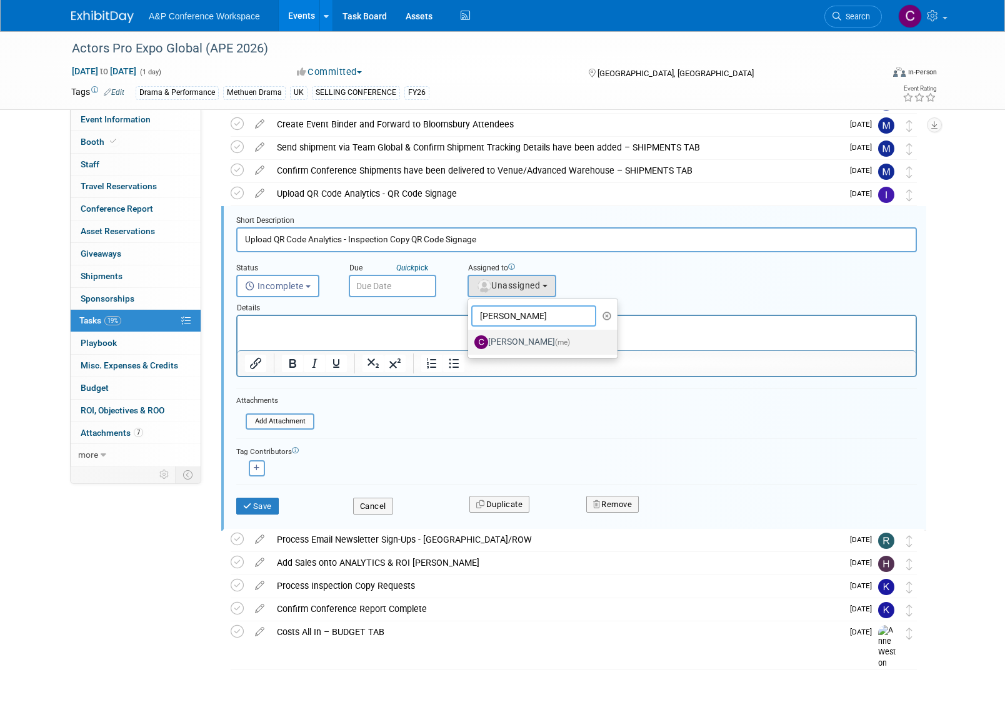
type input "[PERSON_NAME]"
click at [516, 337] on label "[PERSON_NAME] (me)" at bounding box center [539, 342] width 131 height 20
click at [470, 337] on input "[PERSON_NAME] (me)" at bounding box center [466, 341] width 8 height 8
select select "1a58e6ac-2dfa-429d-b54a-9dc2e557f424"
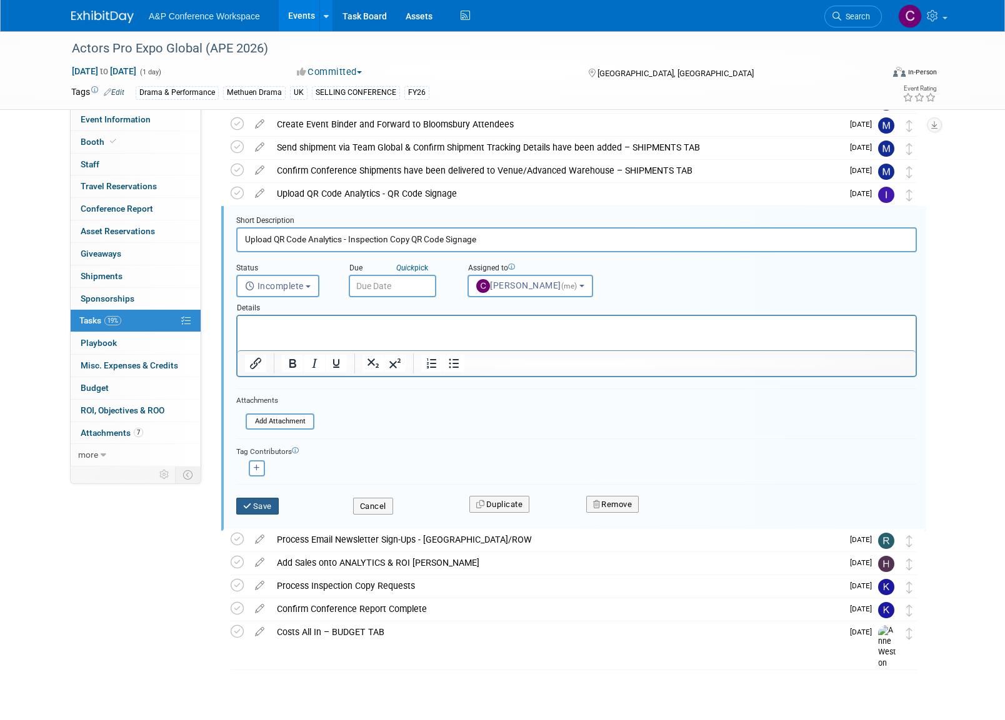
click at [270, 498] on button "Save" at bounding box center [257, 506] width 42 height 17
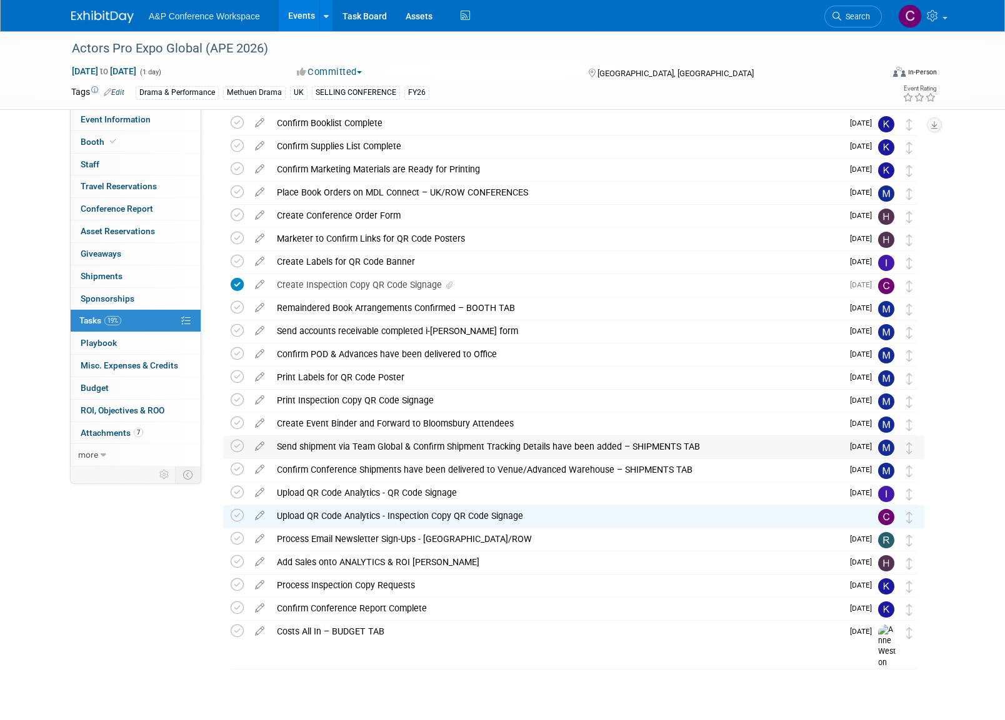
scroll to position [257, 0]
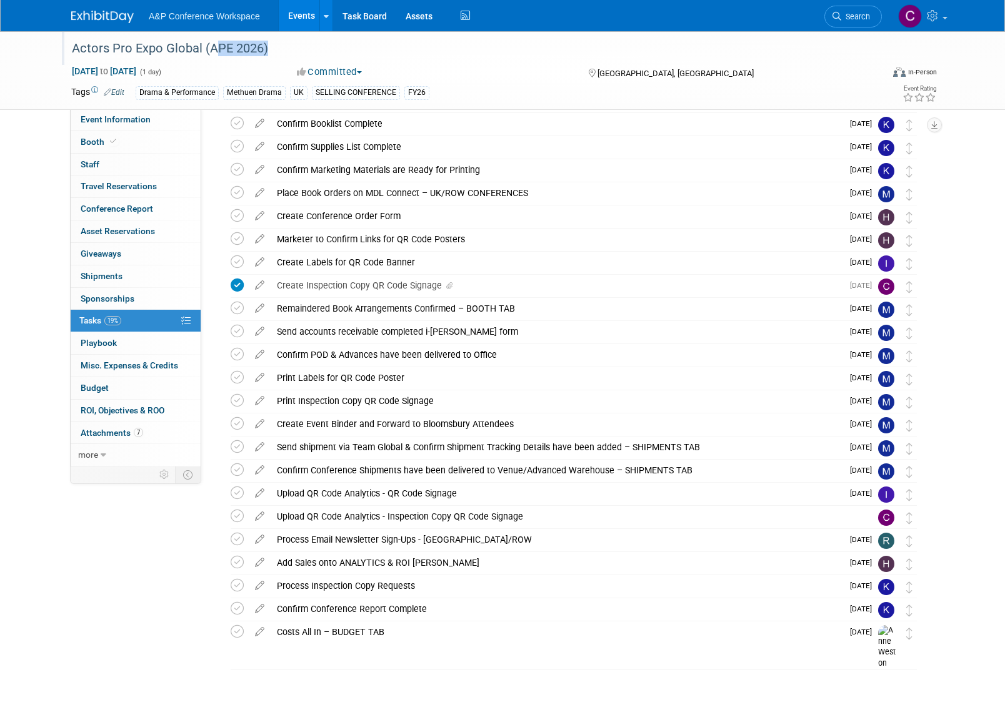
drag, startPoint x: 209, startPoint y: 48, endPoint x: 261, endPoint y: 49, distance: 51.2
click at [261, 49] on div "Actors Pro Expo Global (APE 2026)" at bounding box center [464, 48] width 795 height 22
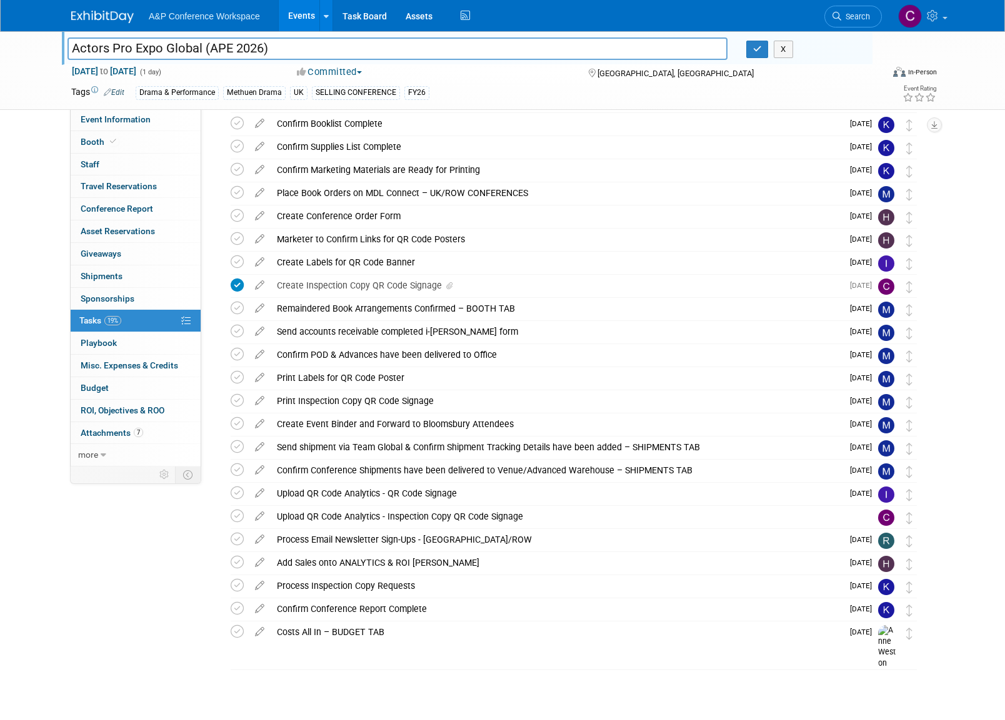
scroll to position [255, 0]
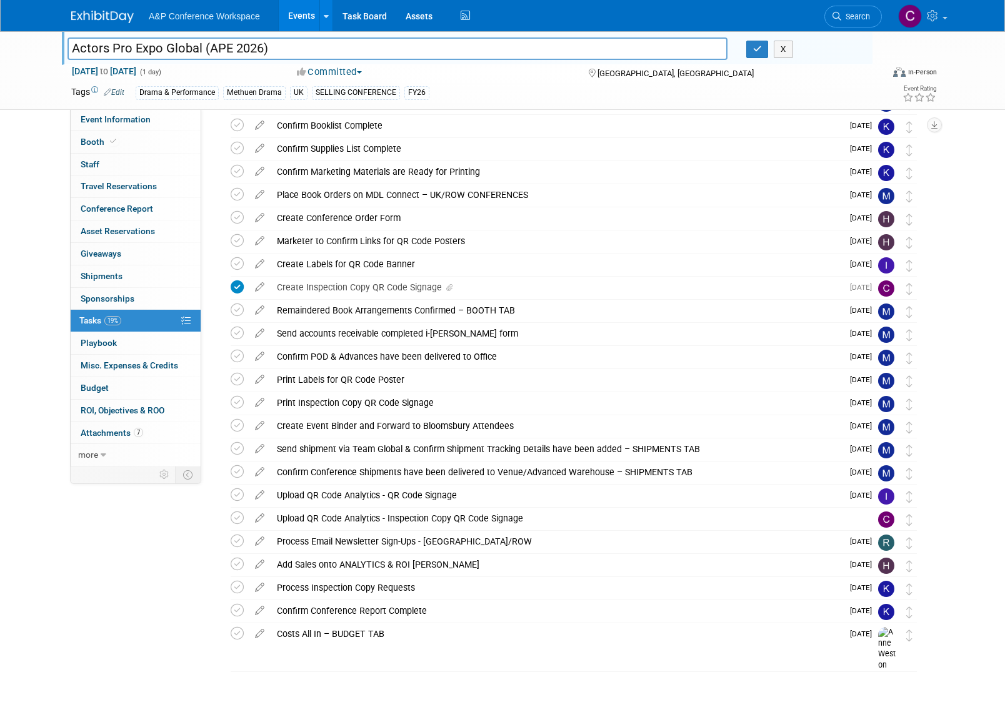
drag, startPoint x: 206, startPoint y: 47, endPoint x: 260, endPoint y: 47, distance: 53.7
click at [260, 47] on input "Actors Pro Expo Global (APE 2026)" at bounding box center [397, 48] width 660 height 22
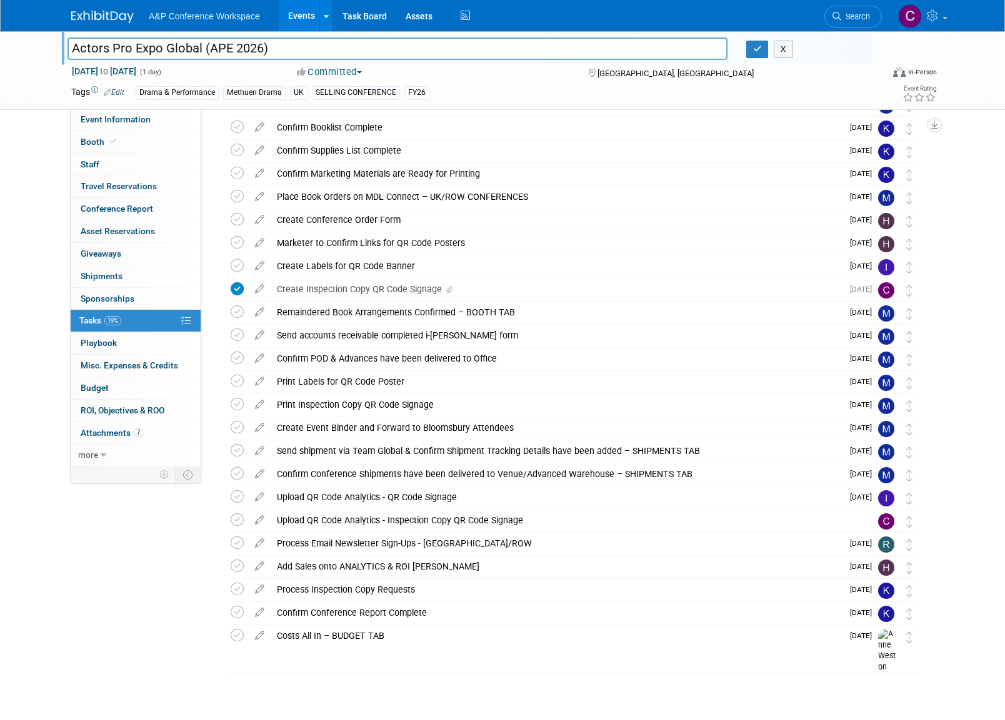
scroll to position [252, 0]
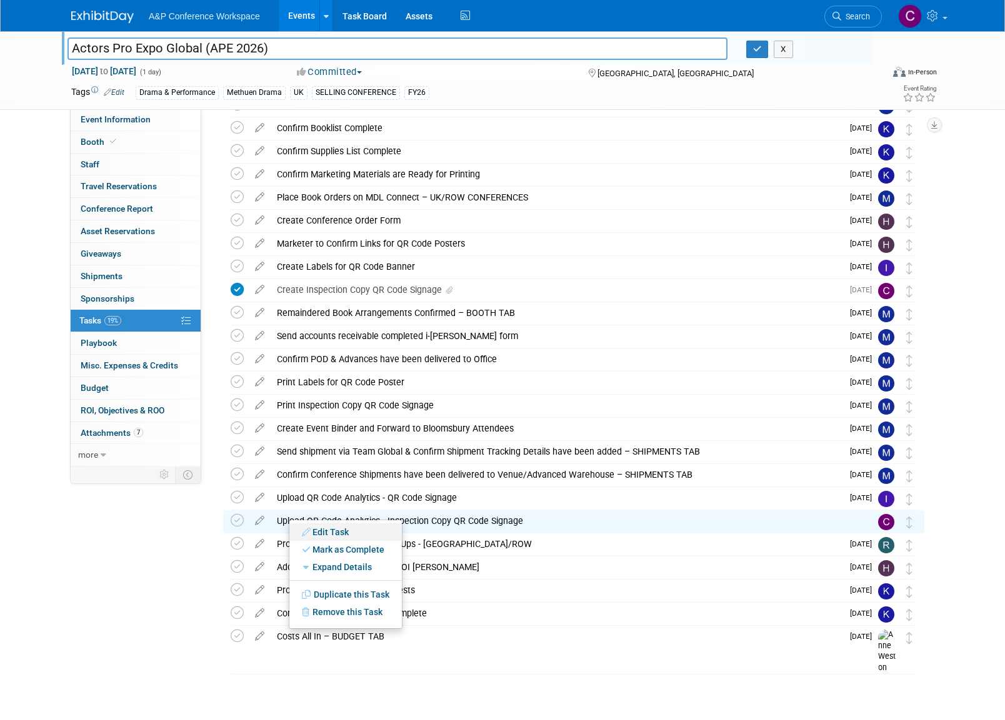
click at [331, 531] on link "Edit Task" at bounding box center [345, 532] width 112 height 17
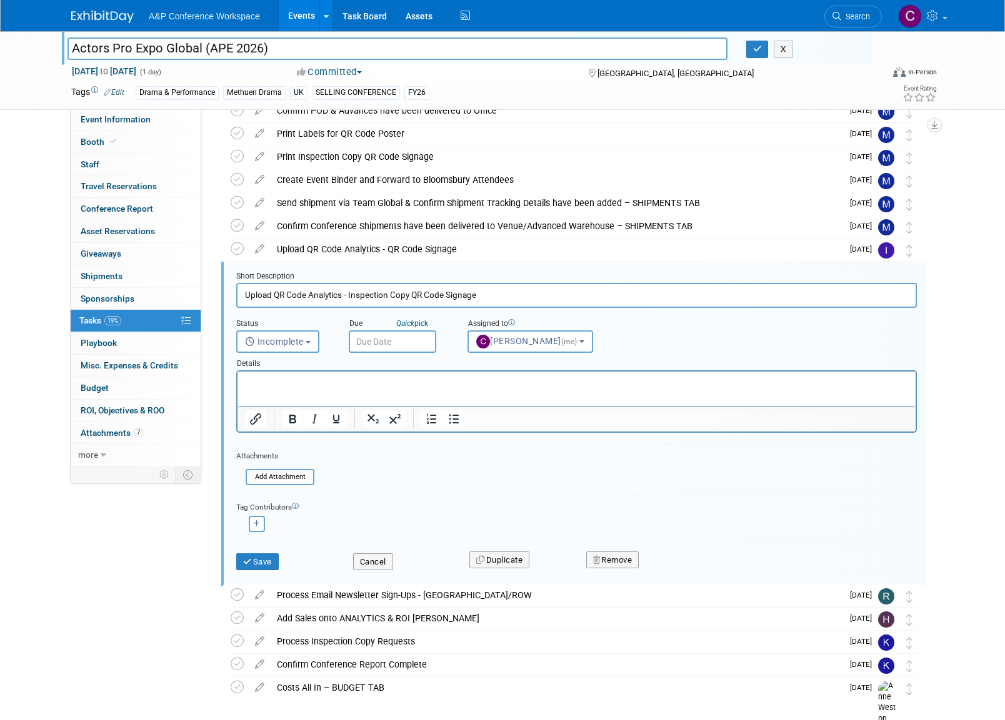
scroll to position [557, 0]
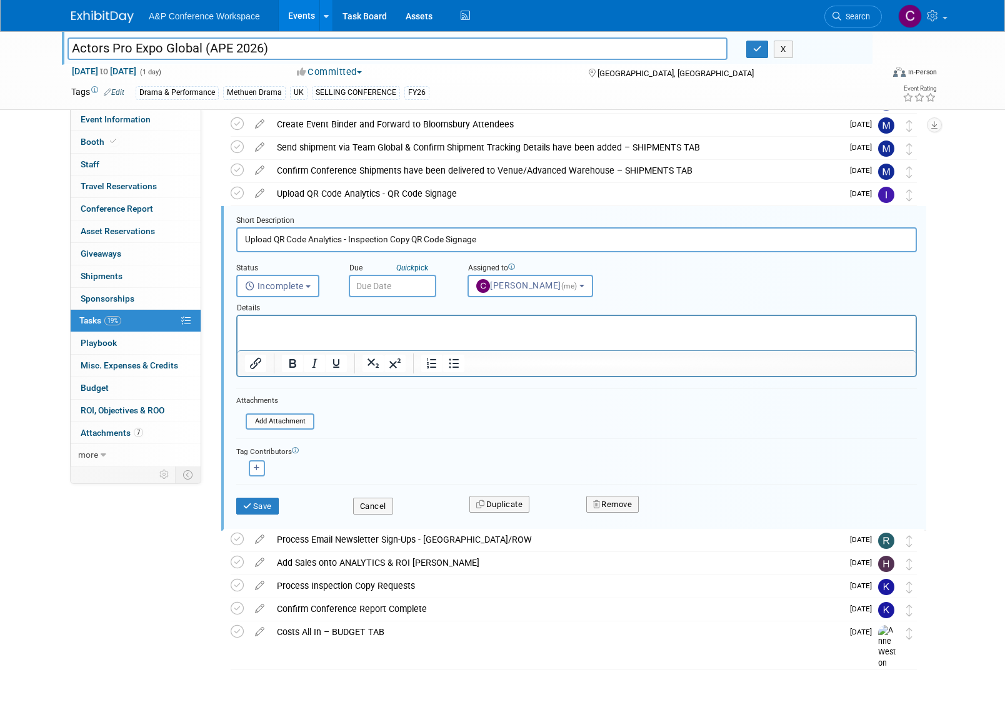
drag, startPoint x: 246, startPoint y: 238, endPoint x: 499, endPoint y: 240, distance: 253.7
click at [499, 240] on input "Upload QR Code Analytics - Inspection Copy QR Code Signage" at bounding box center [576, 239] width 680 height 24
